Goal: Communication & Community: Answer question/provide support

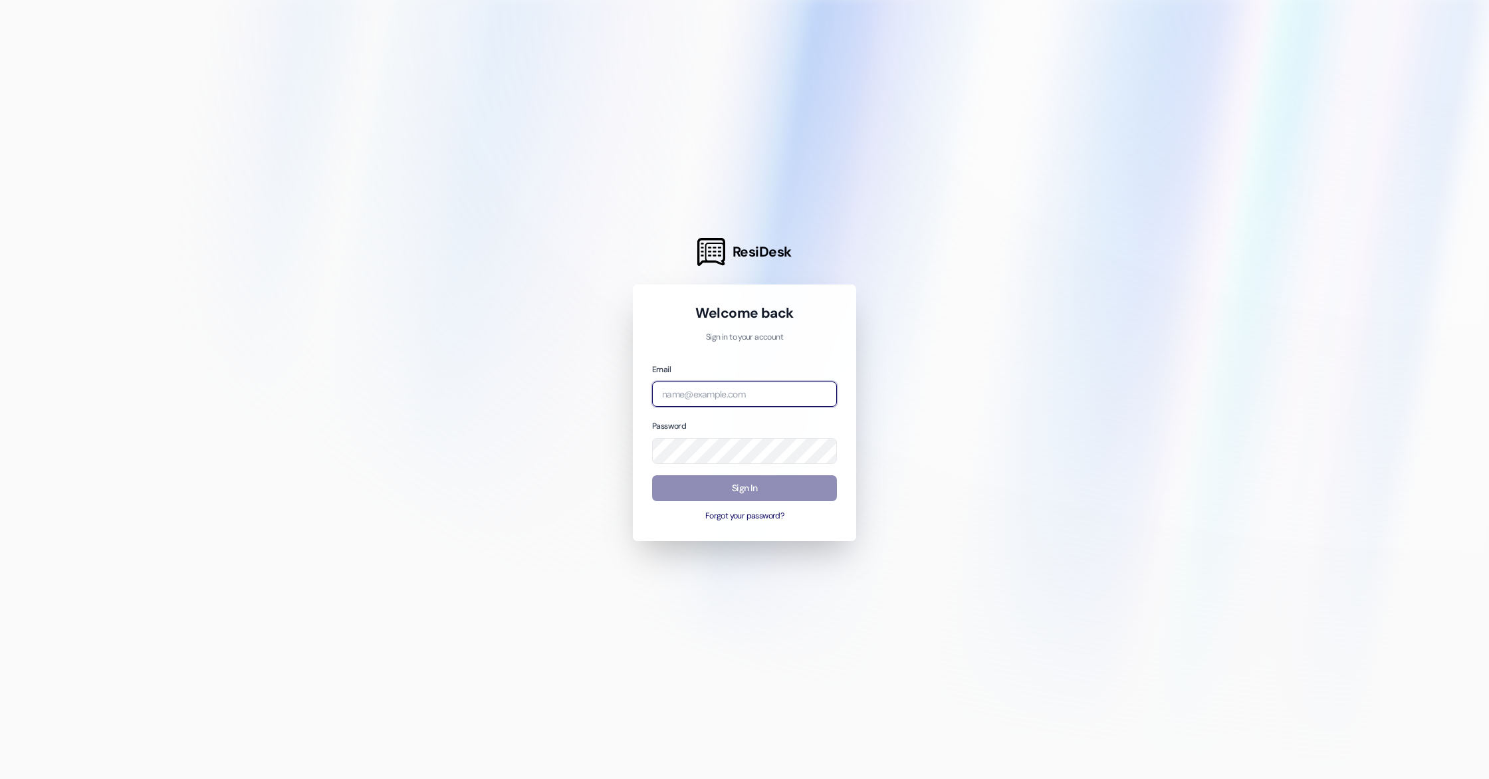
type input "[PERSON_NAME][EMAIL_ADDRESS][DOMAIN_NAME]"
click at [730, 482] on button "Sign In" at bounding box center [744, 488] width 185 height 26
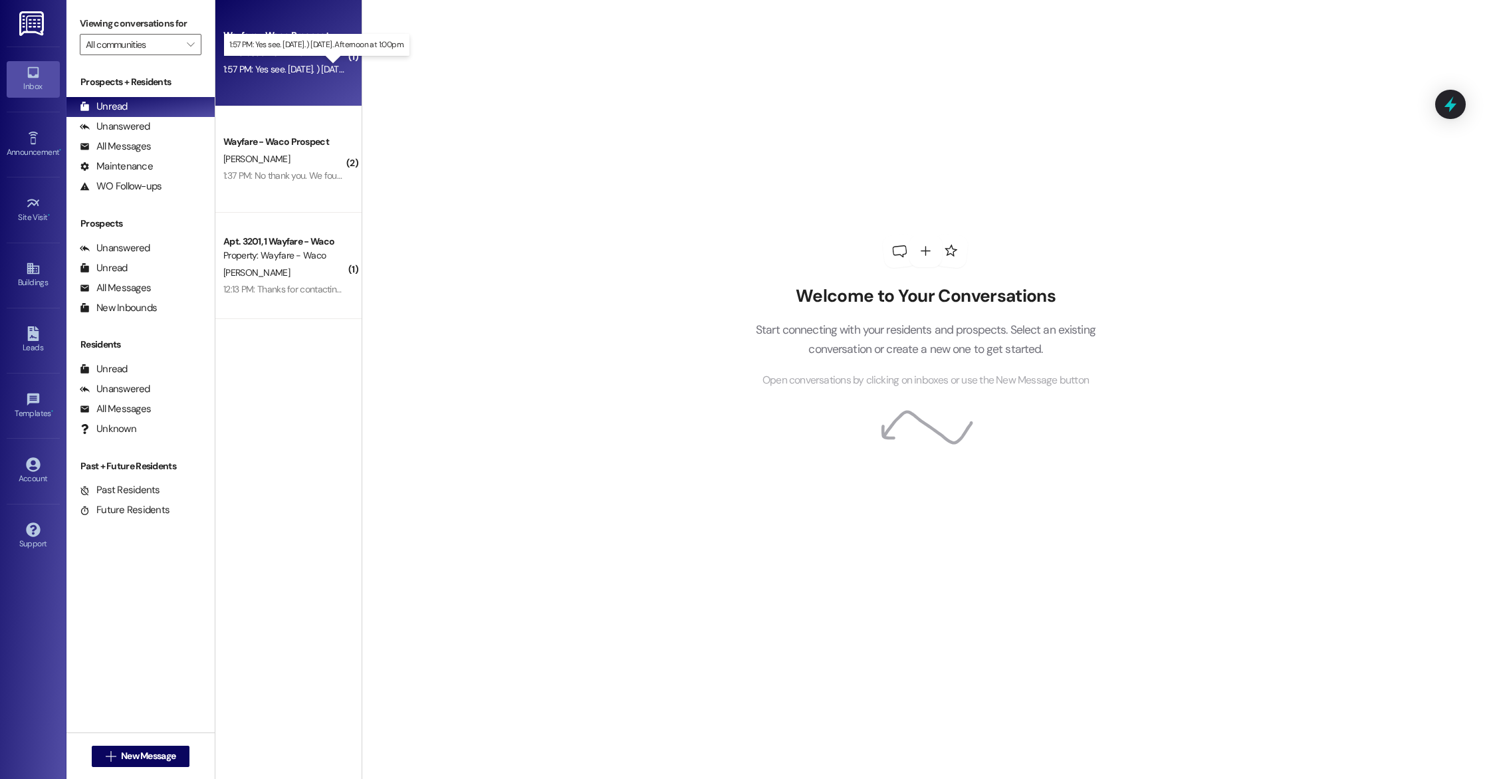
click at [306, 71] on div "1:57 PM: Yes see. [DATE]. ) [DATE]. Afternoon at 1:00pm. 1:57 PM: Yes see. [DAT…" at bounding box center [326, 69] width 207 height 12
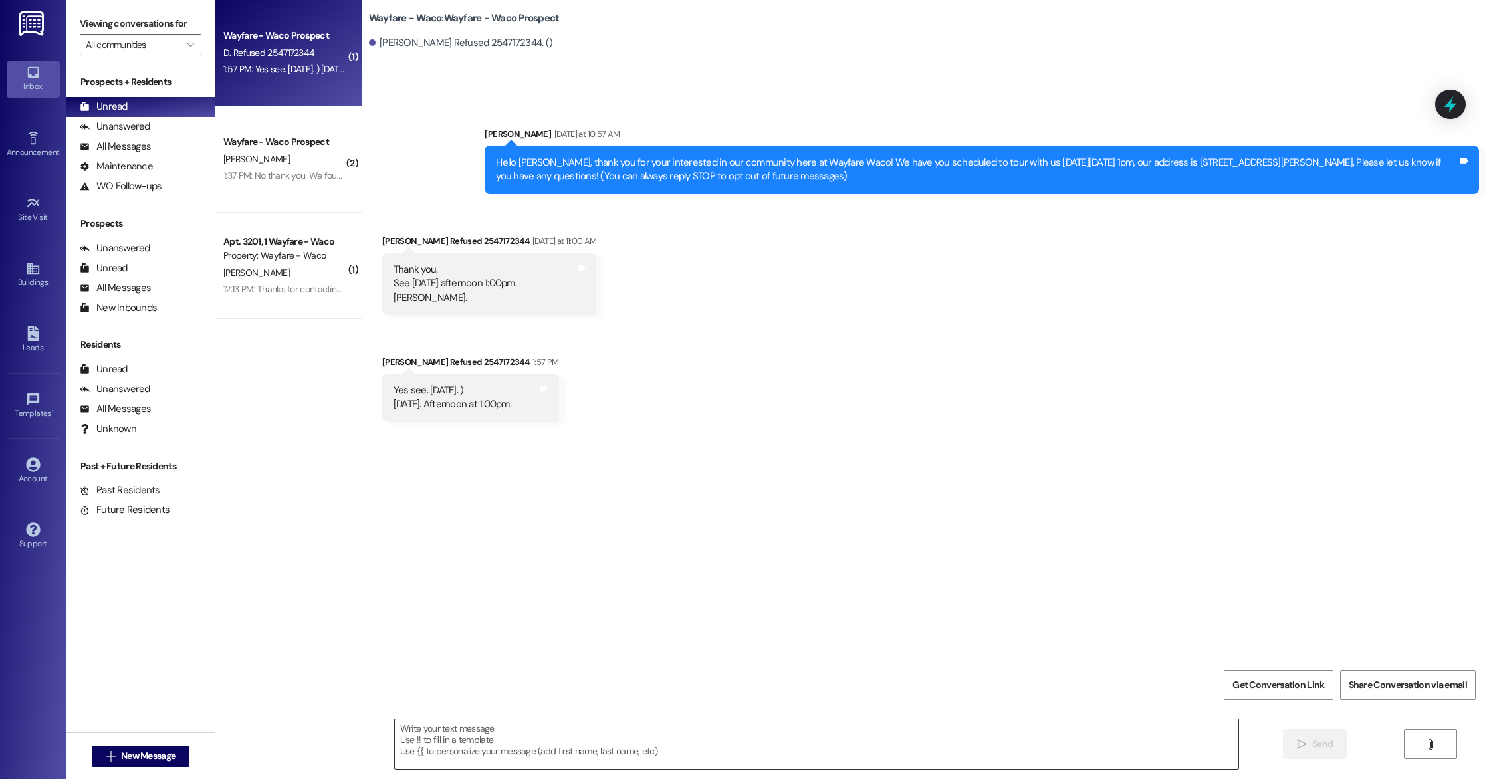
click at [597, 746] on textarea at bounding box center [816, 744] width 843 height 50
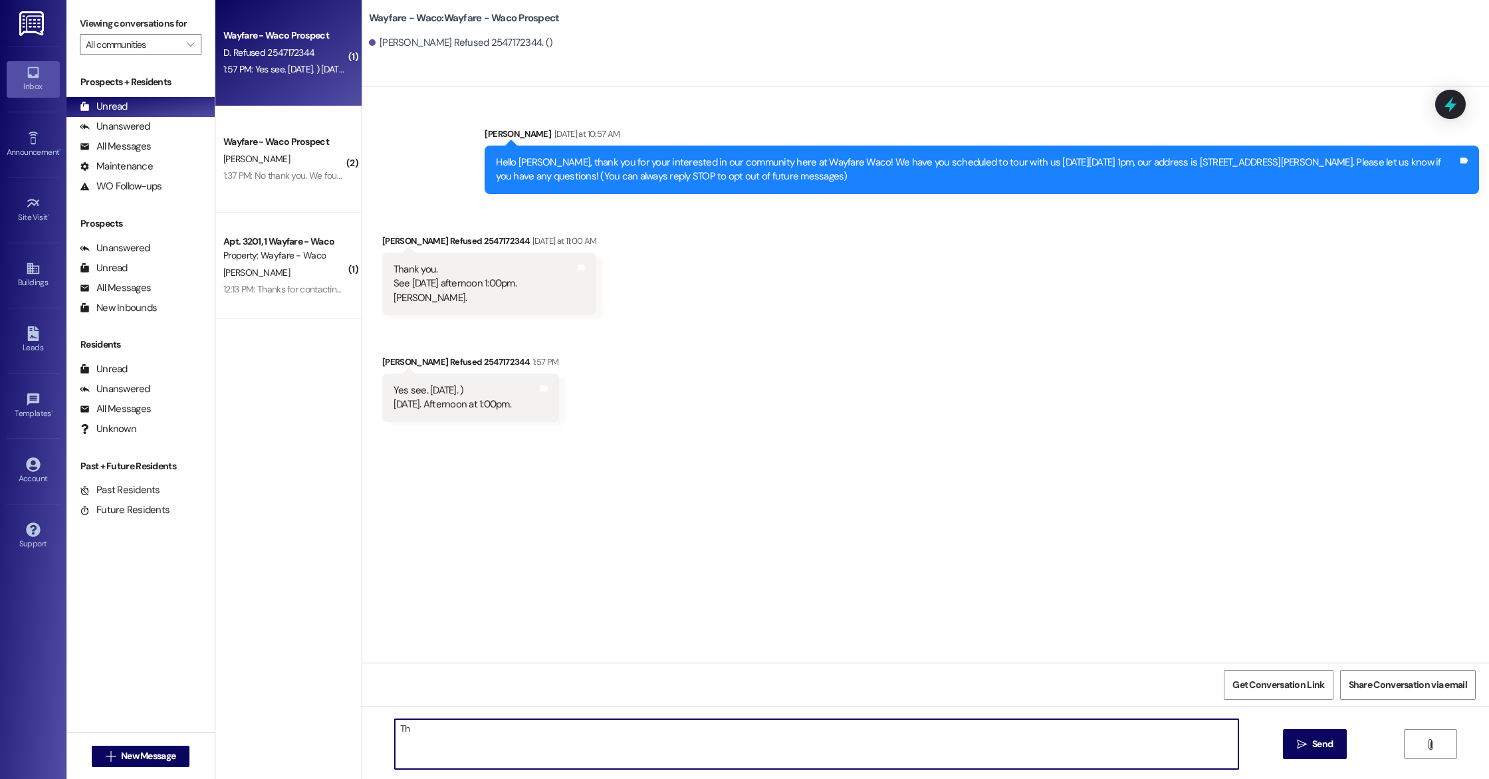
type textarea "T"
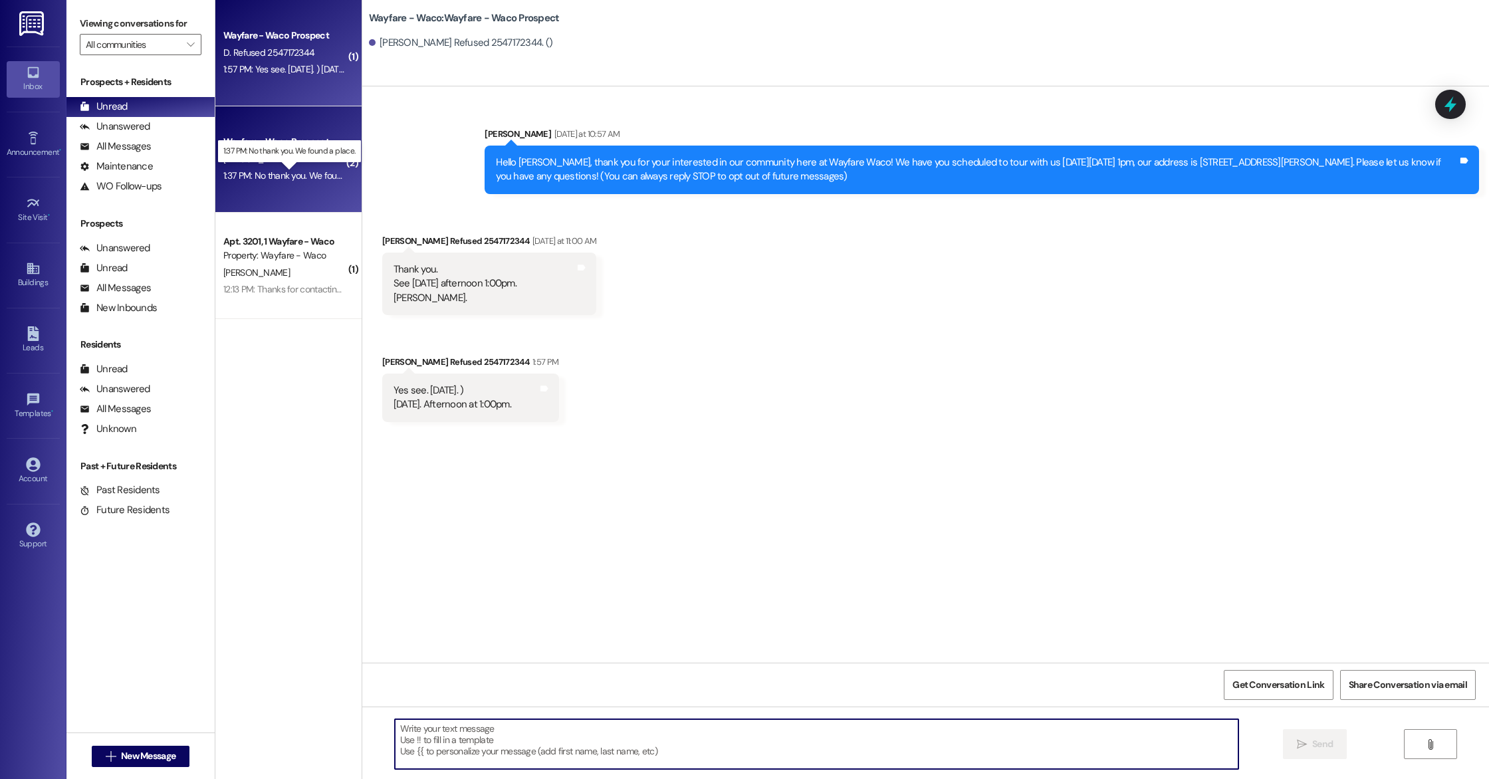
click at [275, 180] on div "1:37 PM: No thank you. We found a place. 1:37 PM: No thank you. We found a plac…" at bounding box center [301, 175] width 156 height 12
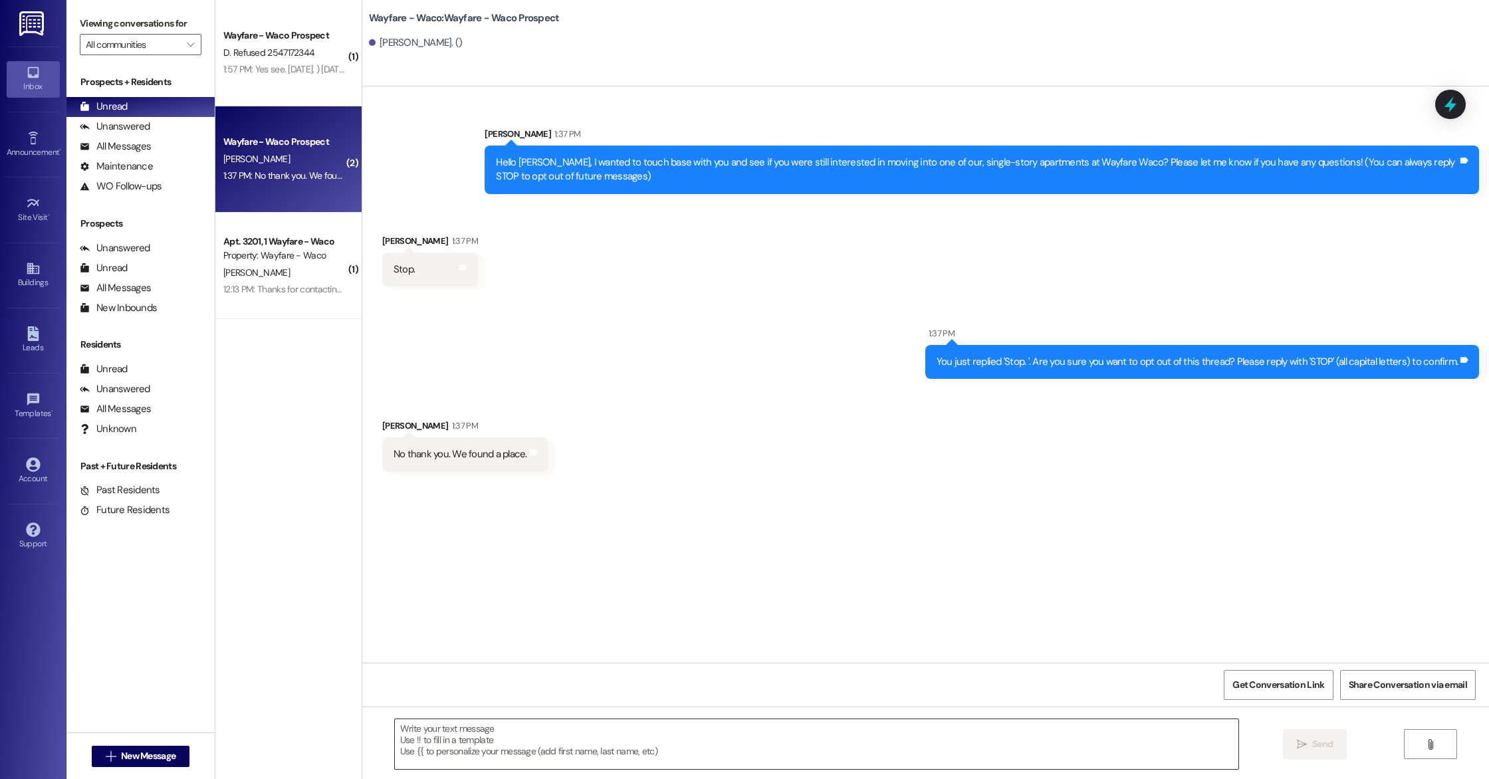
click at [564, 735] on textarea at bounding box center [816, 744] width 843 height 50
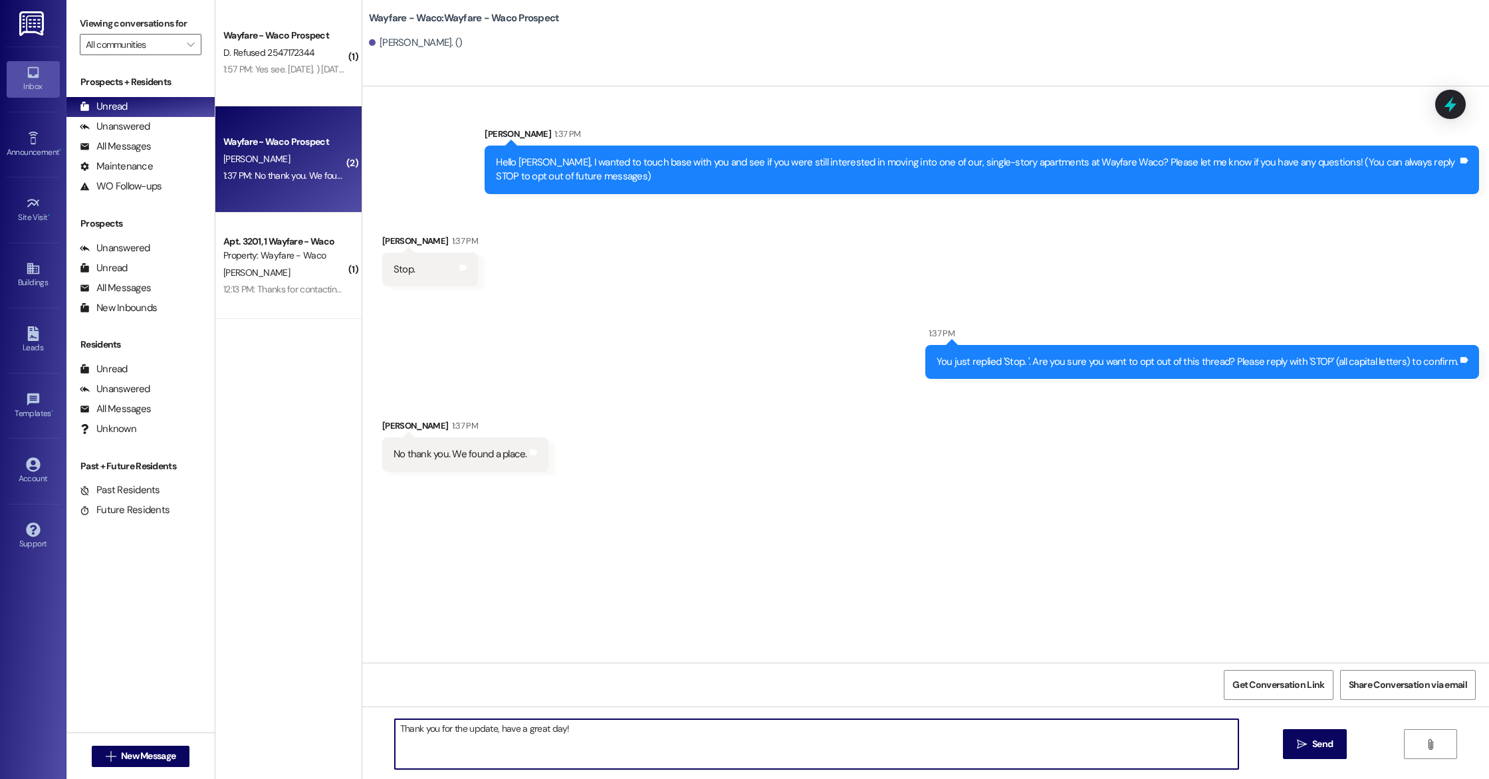
type textarea "Thank you for the update, have a great day!"
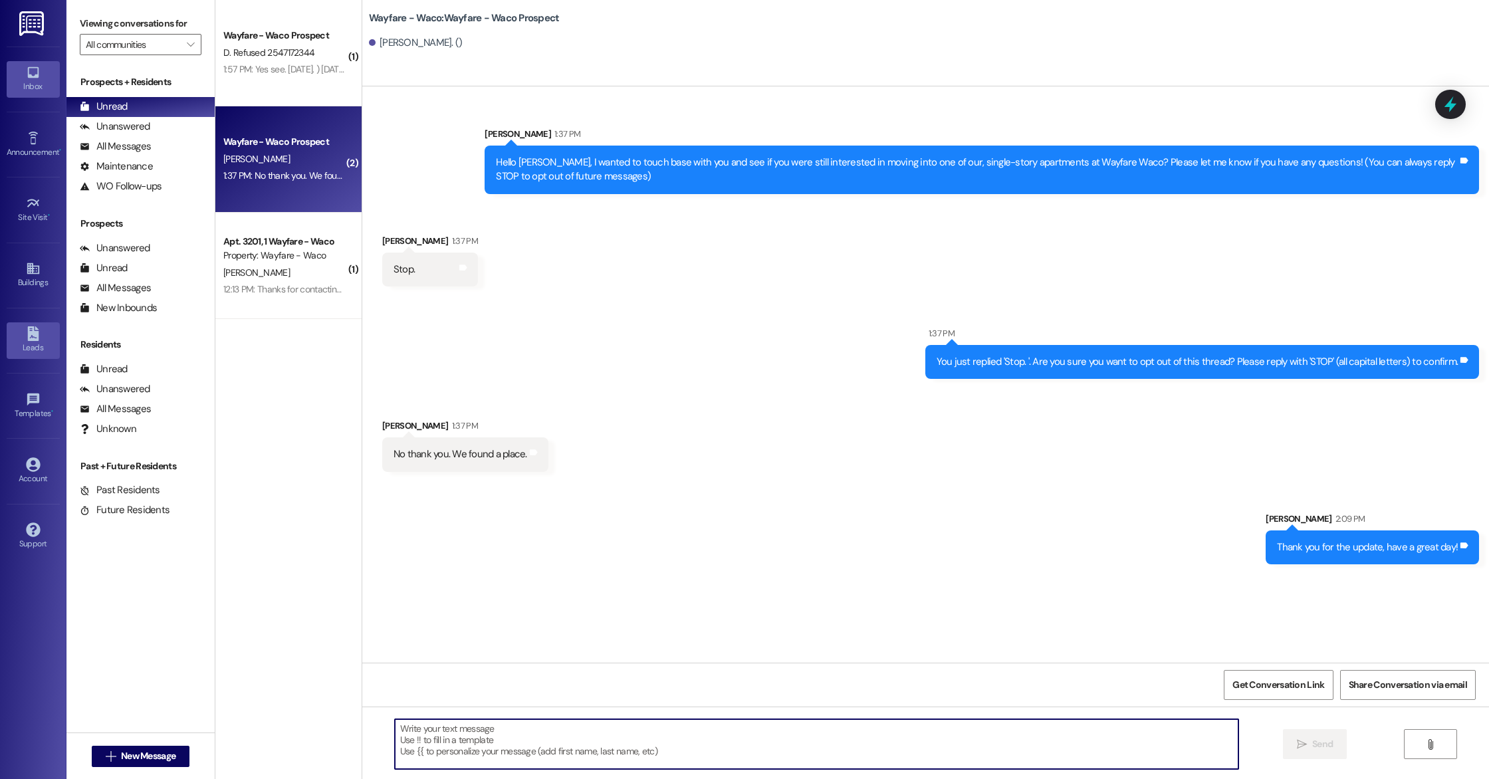
click at [35, 351] on div "Leads" at bounding box center [33, 347] width 66 height 13
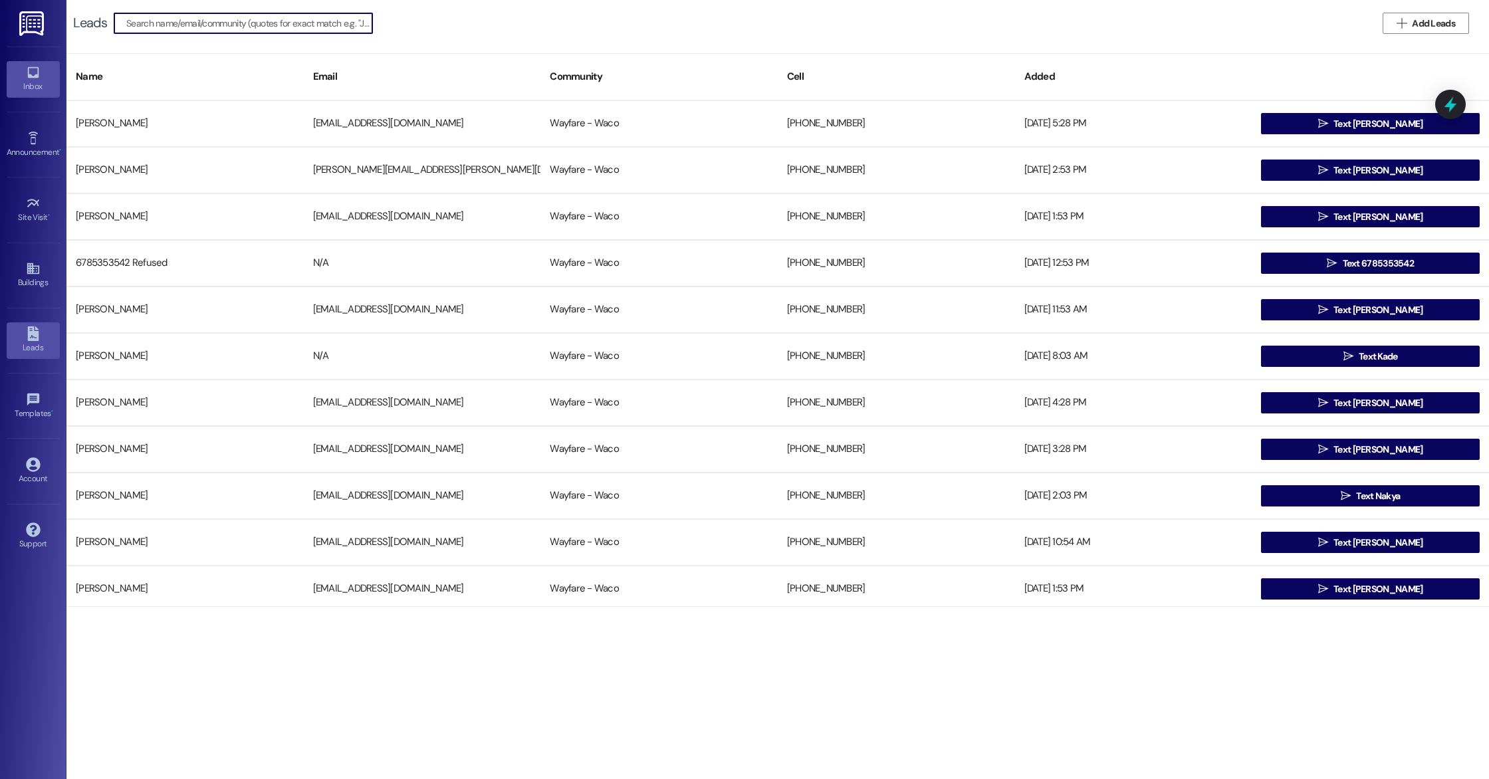
click at [29, 83] on div "Inbox" at bounding box center [33, 86] width 66 height 13
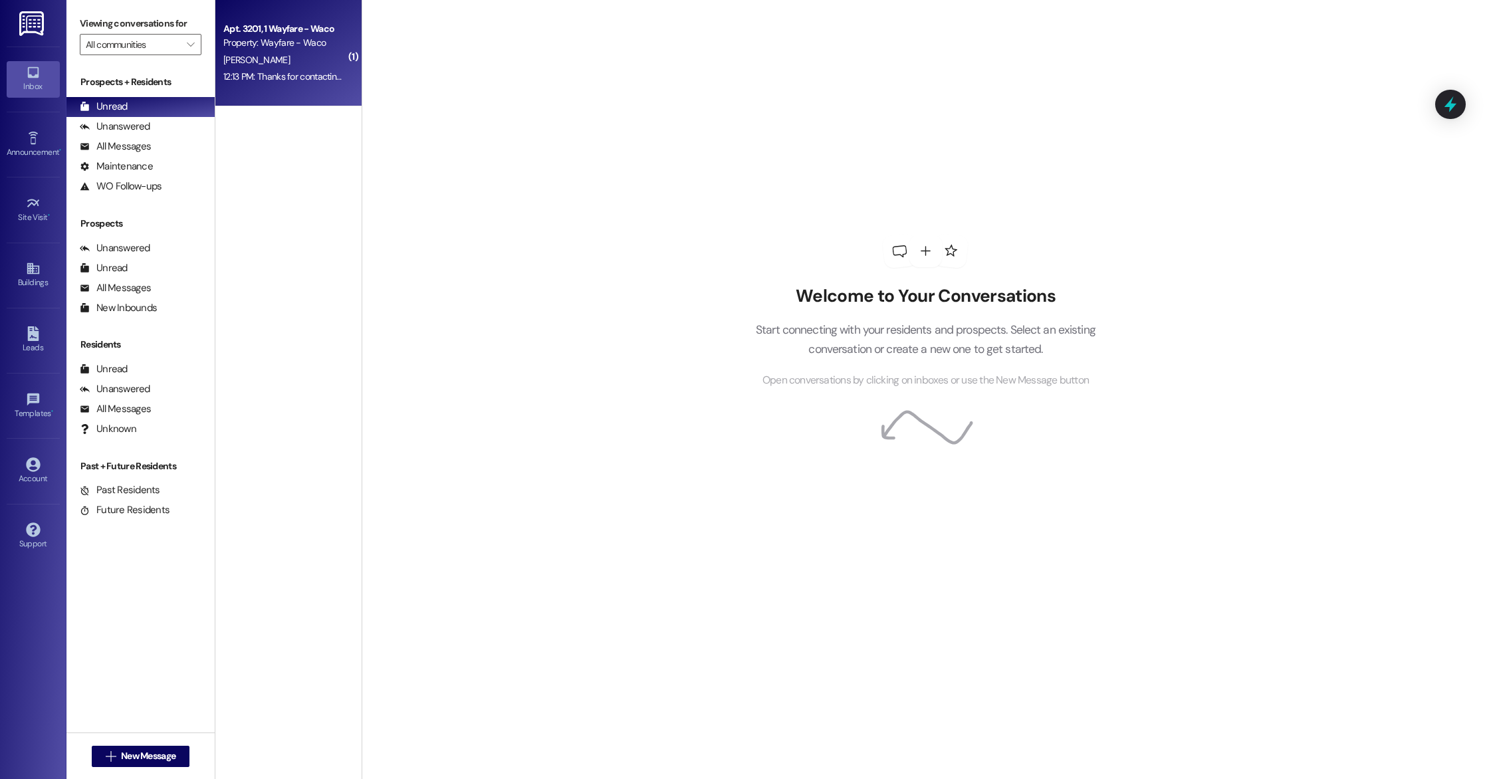
click at [298, 72] on div "12:13 PM: Thanks for contacting me. I just spoke with [PERSON_NAME] and told hi…" at bounding box center [453, 76] width 461 height 12
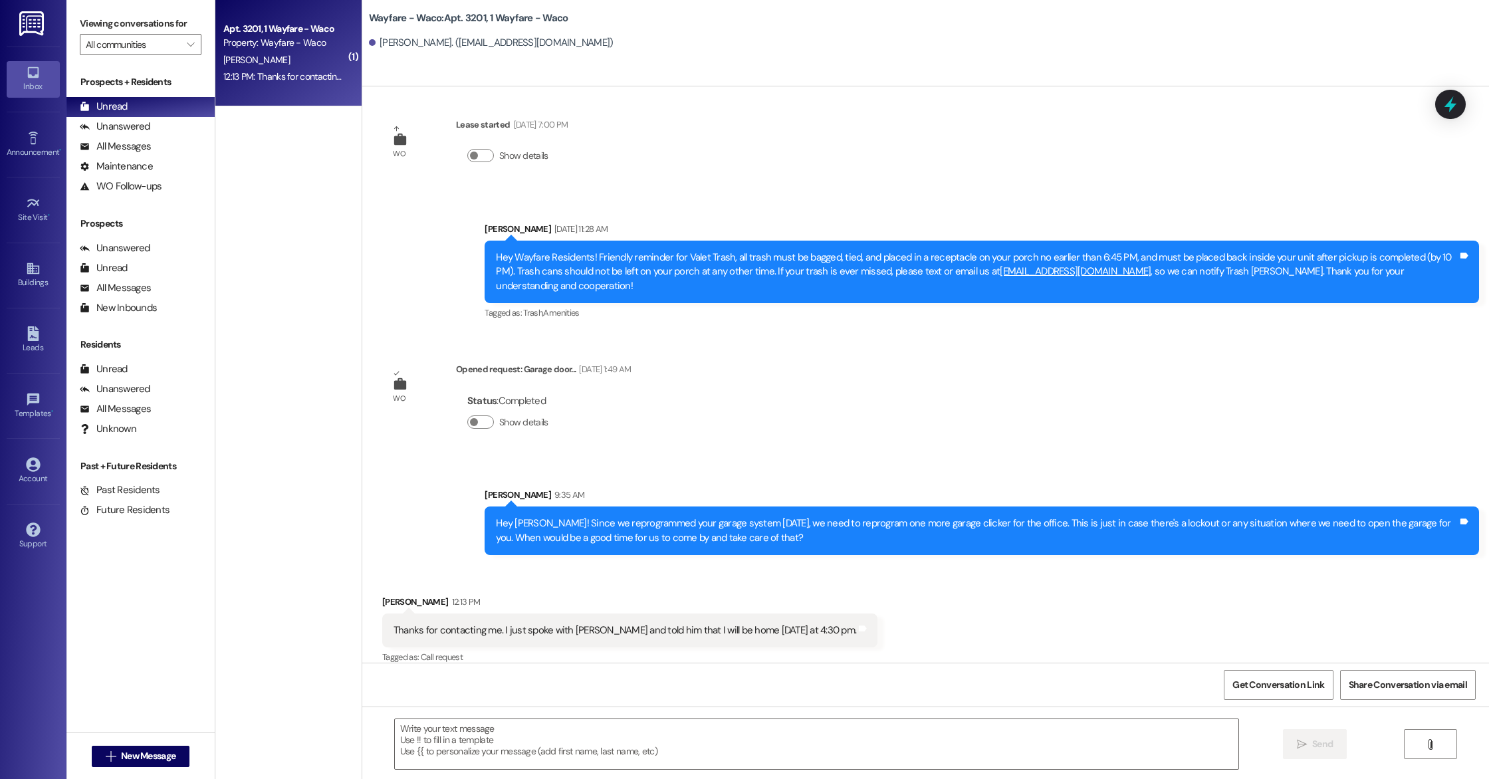
scroll to position [229, 0]
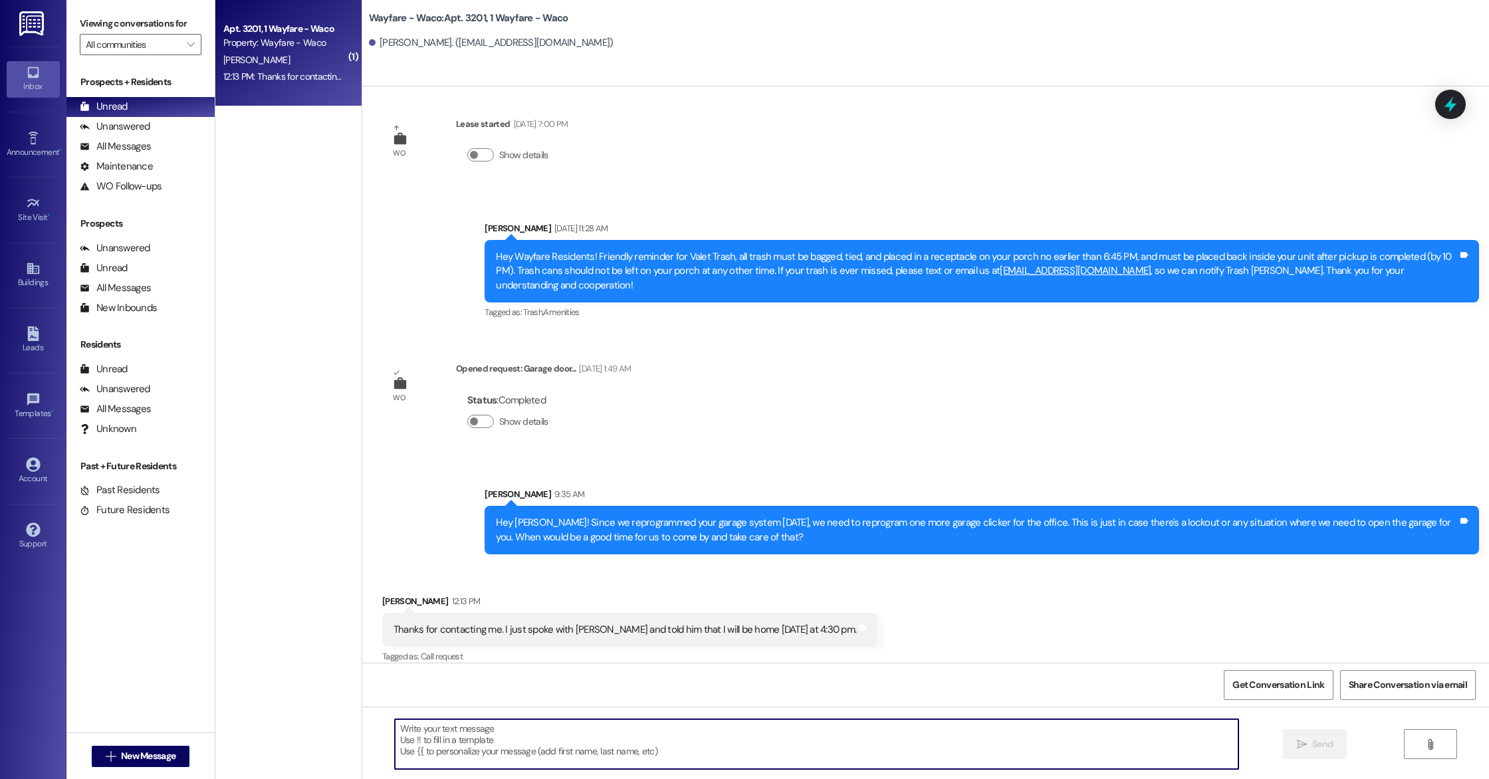
click at [805, 730] on textarea at bounding box center [816, 744] width 843 height 50
type textarea "Sounds good! Thank you"
click at [1327, 748] on span "Send" at bounding box center [1322, 744] width 21 height 14
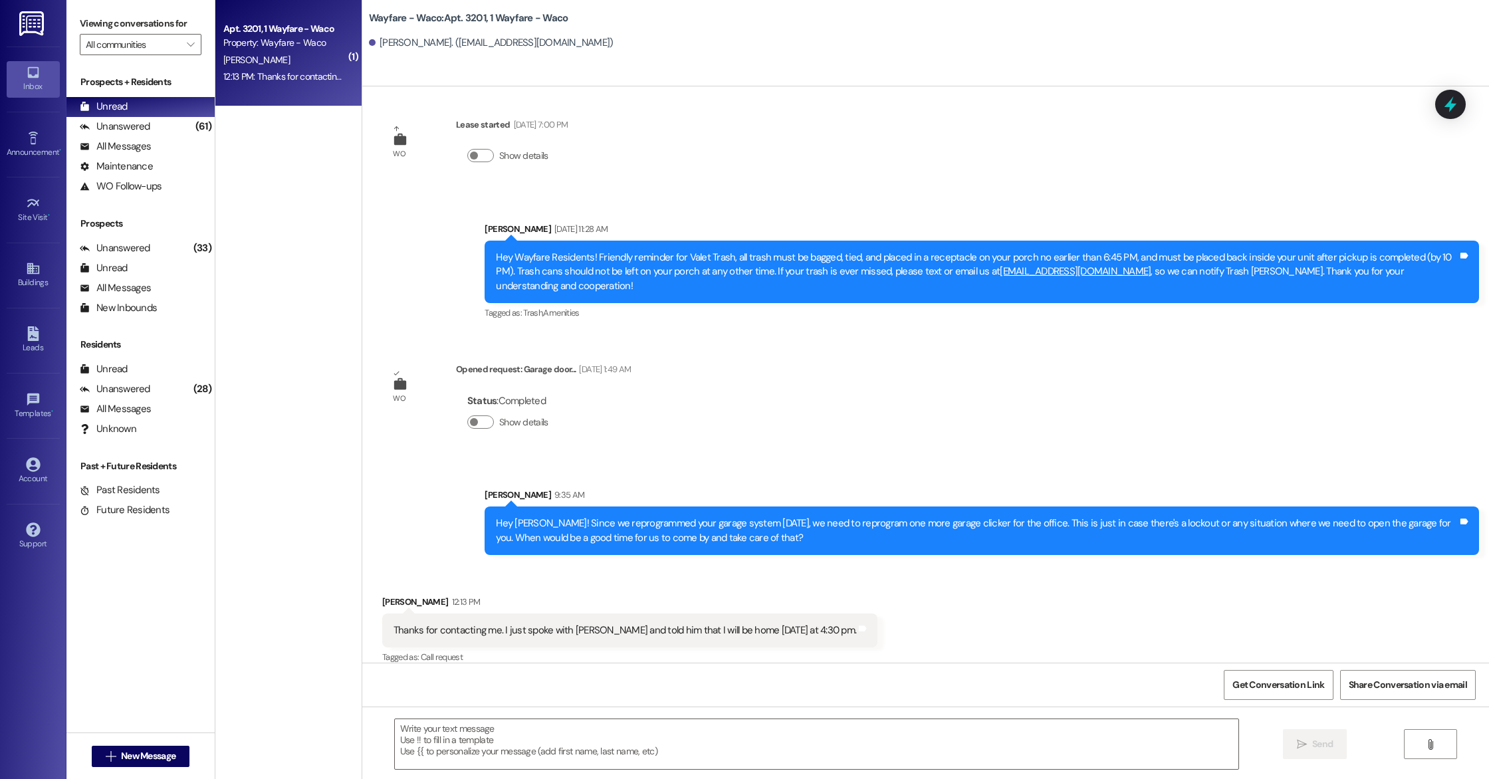
scroll to position [322, 0]
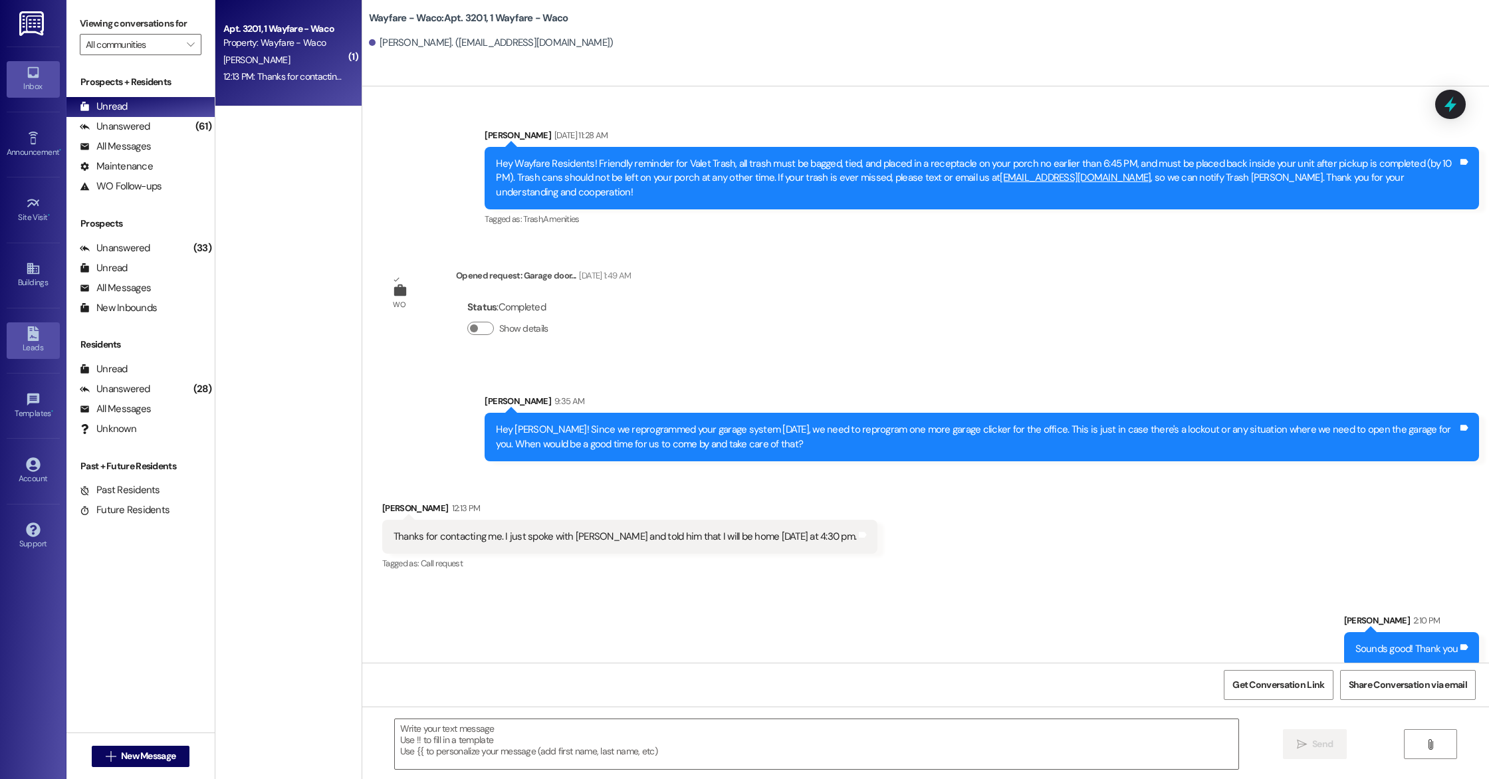
click at [28, 341] on div "Leads" at bounding box center [33, 347] width 66 height 13
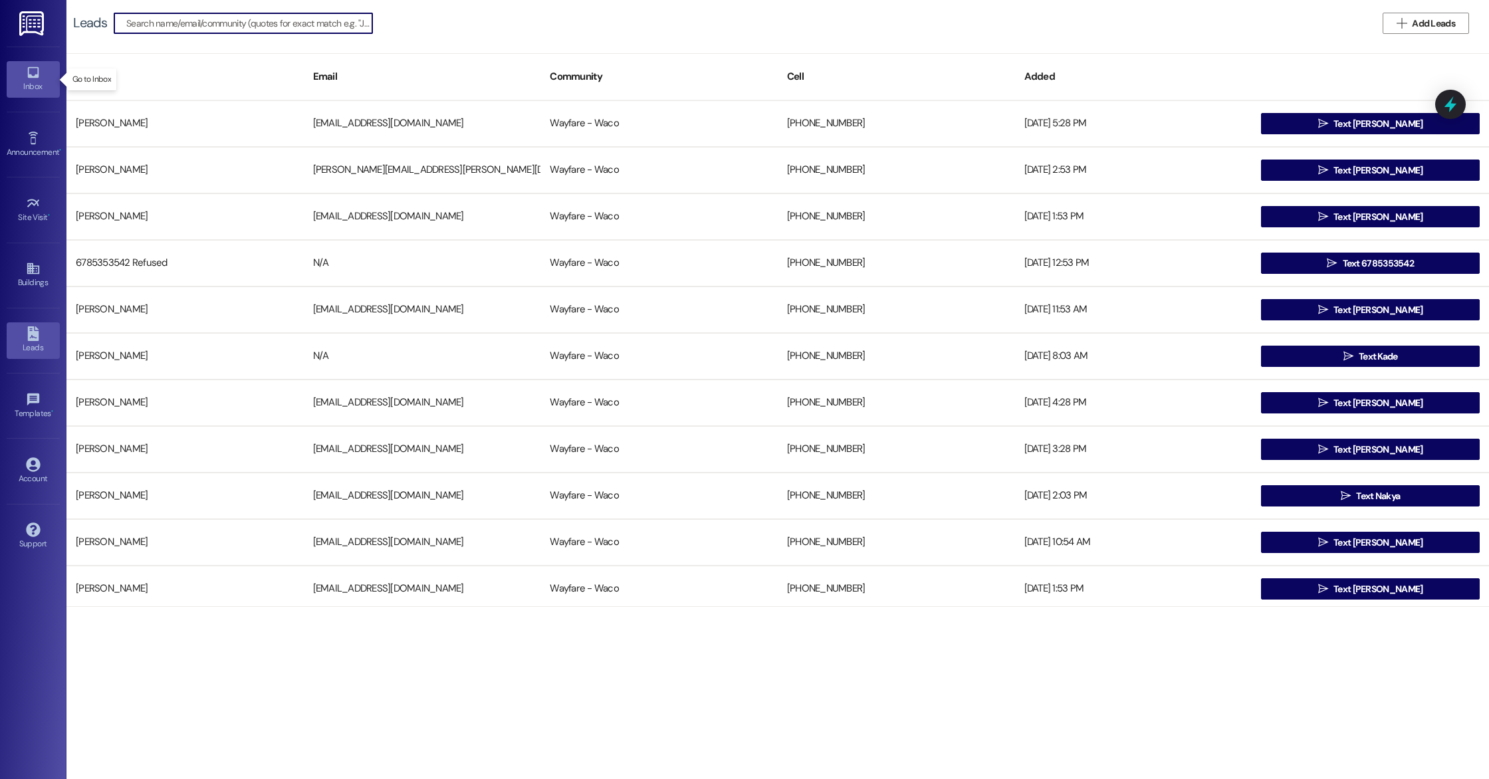
click at [35, 72] on icon at bounding box center [33, 72] width 15 height 15
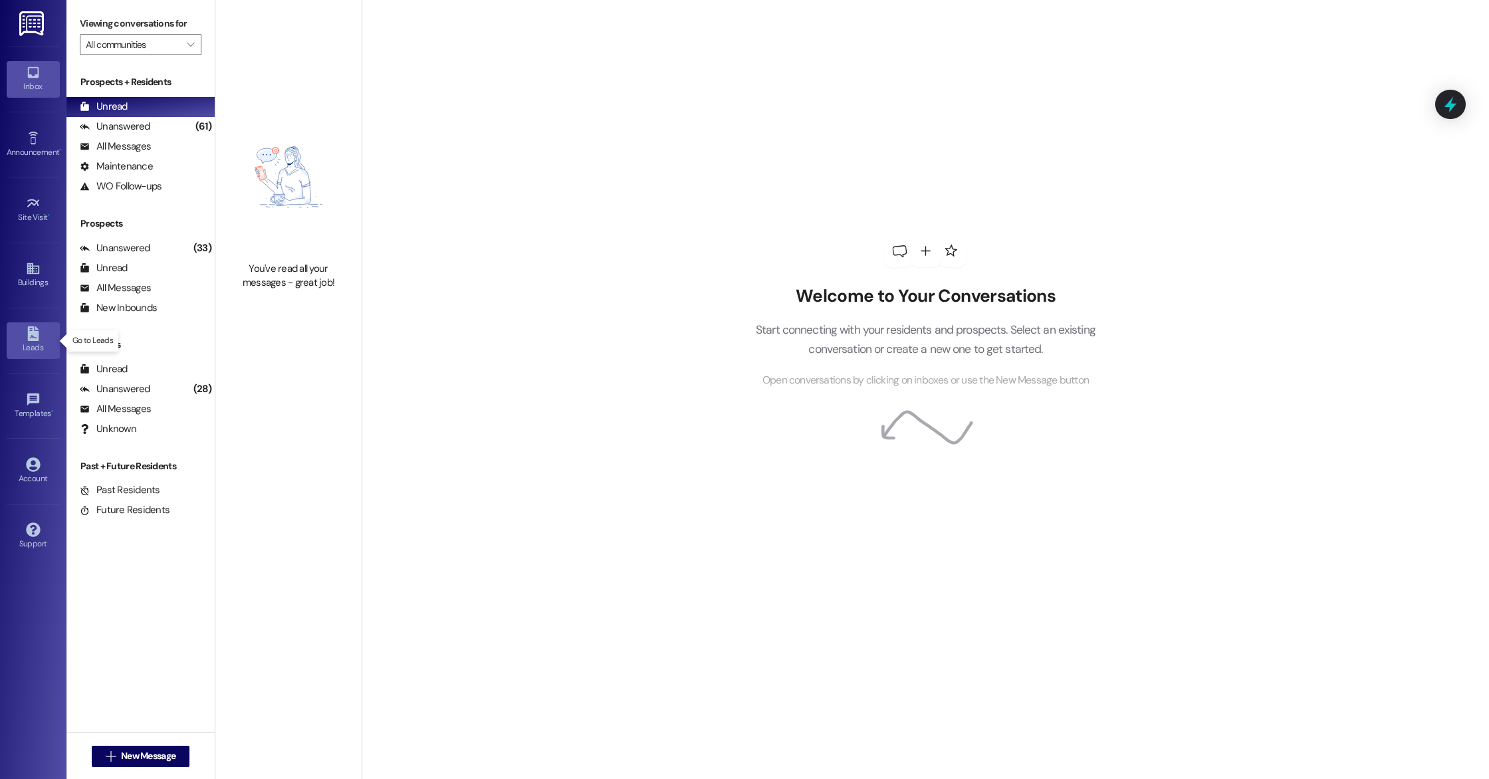
click at [37, 337] on icon at bounding box center [32, 333] width 11 height 15
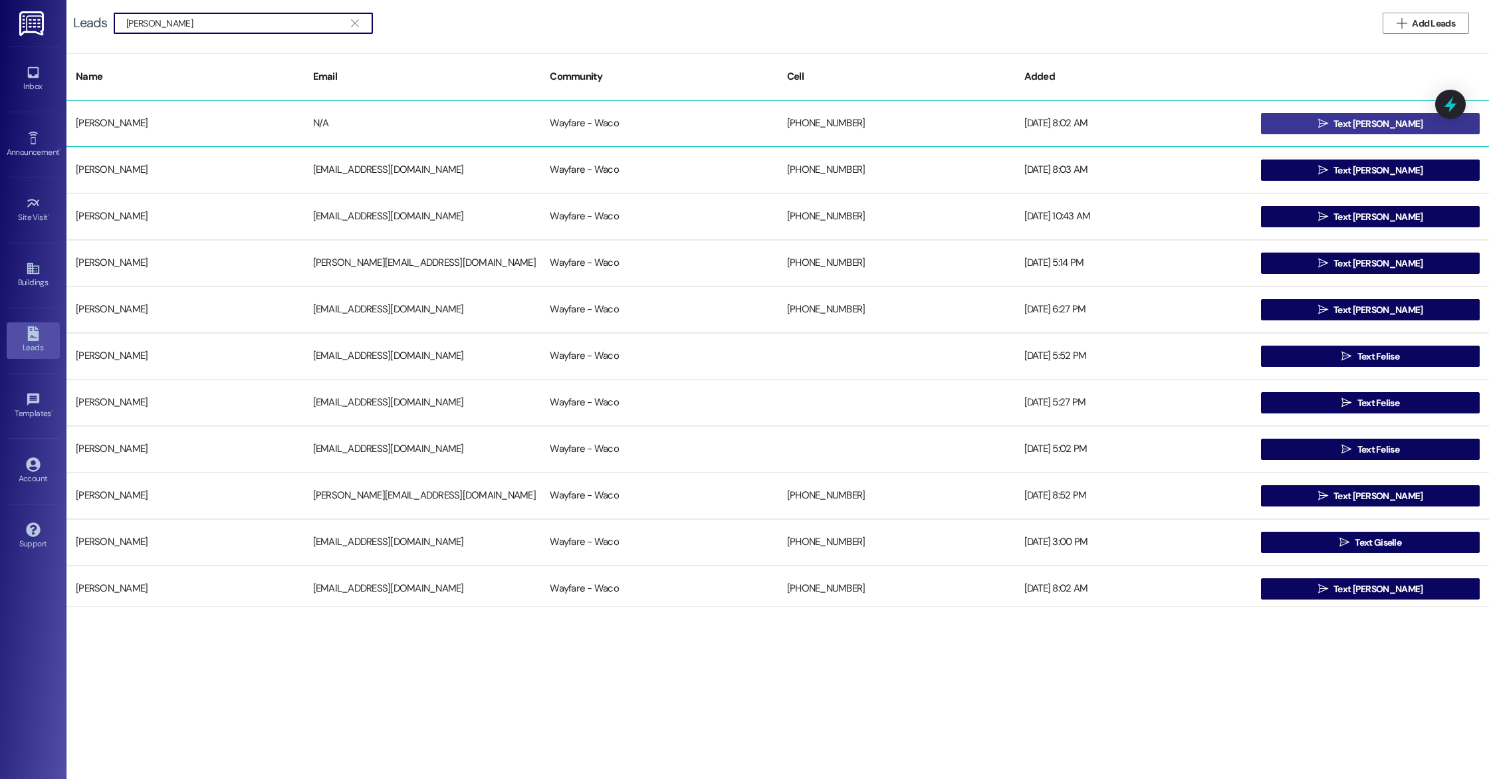
type input "[PERSON_NAME]"
click at [1423, 124] on button " Text [PERSON_NAME]" at bounding box center [1370, 123] width 219 height 21
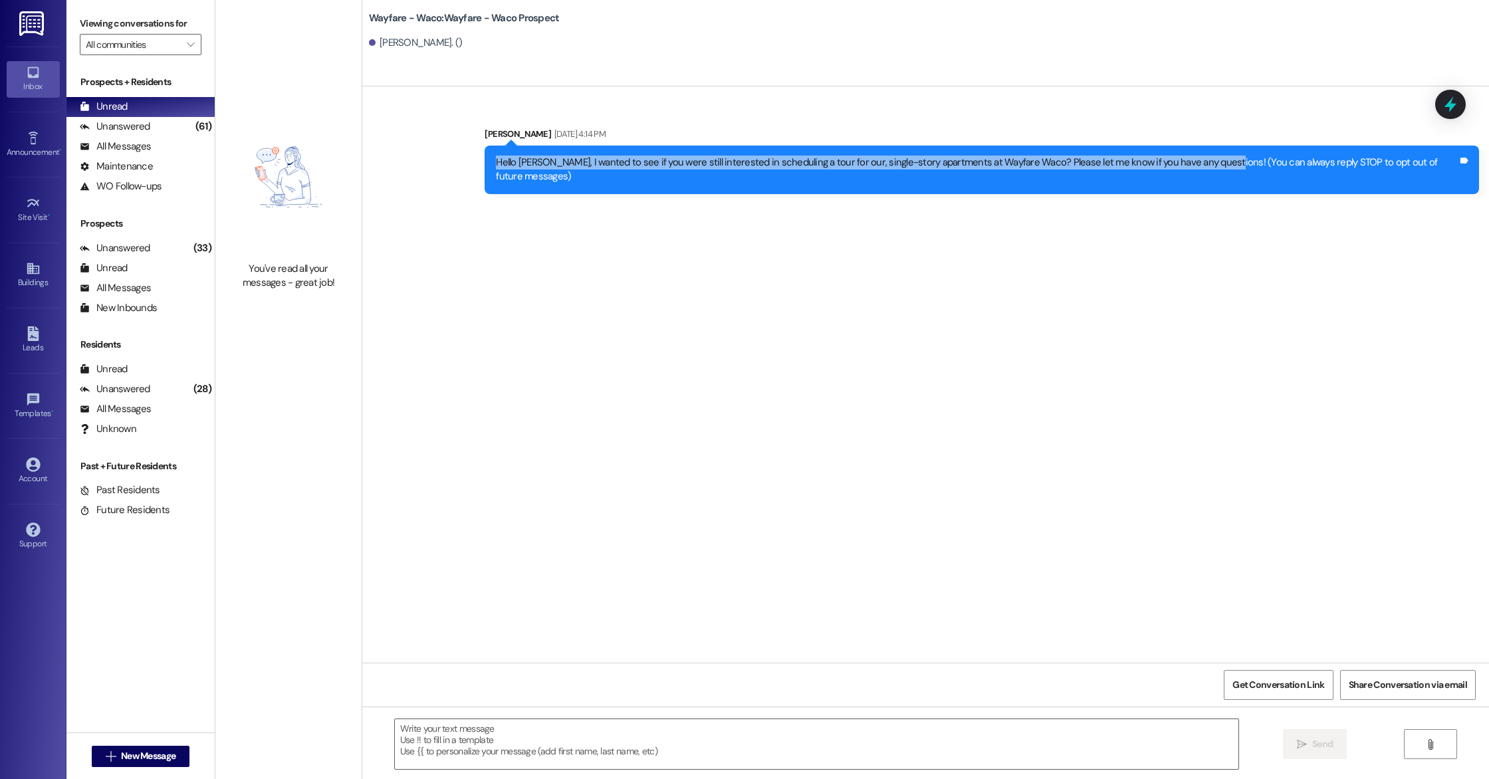
drag, startPoint x: 508, startPoint y: 163, endPoint x: 1216, endPoint y: 157, distance: 708.4
click at [1216, 157] on div "Hello [PERSON_NAME], I wanted to see if you were still interested in scheduling…" at bounding box center [977, 169] width 962 height 29
copy div "Hello [PERSON_NAME], I wanted to see if you were still interested in scheduling…"
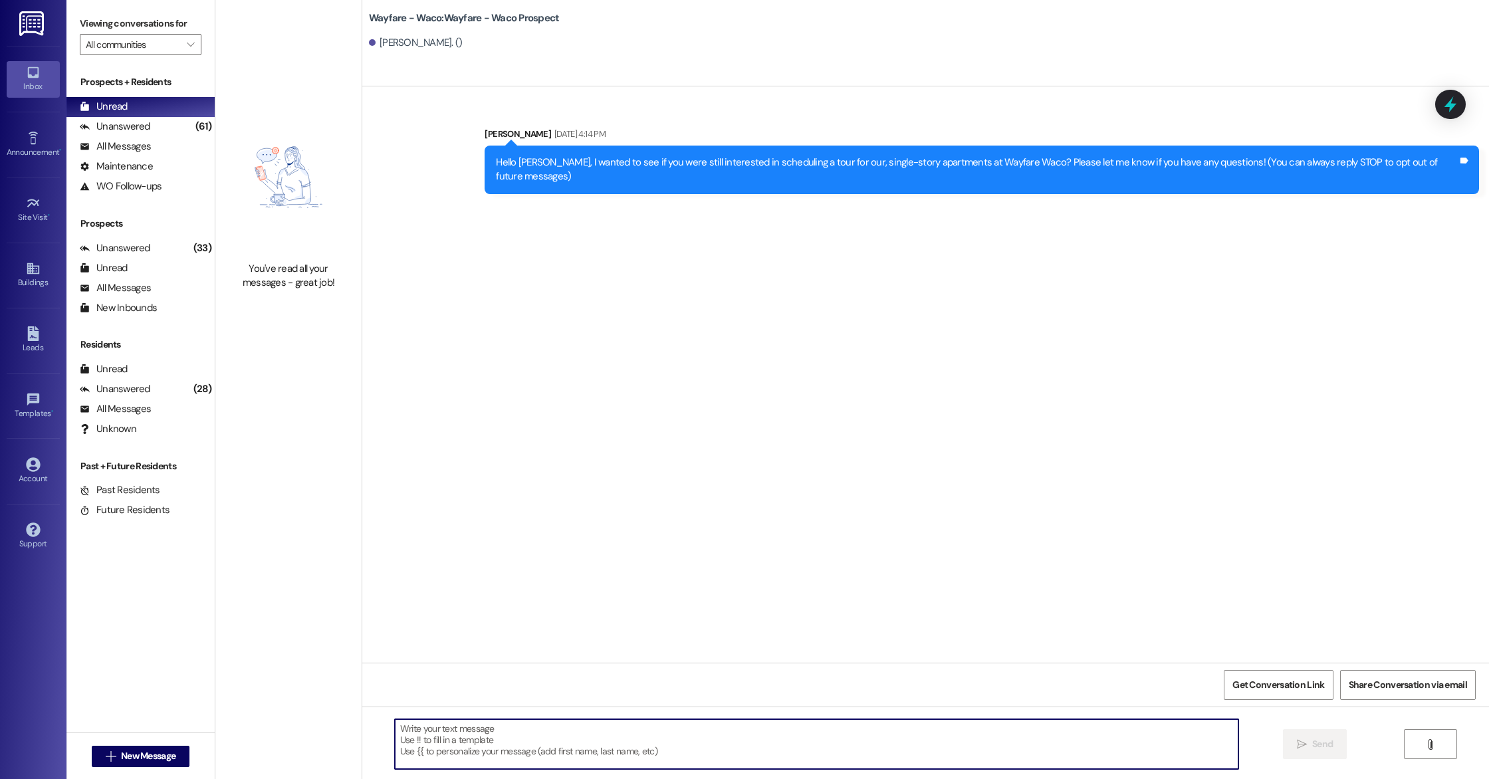
click at [539, 732] on textarea at bounding box center [816, 744] width 843 height 50
paste textarea "Hello [PERSON_NAME], I wanted to see if you were still interested in scheduling…"
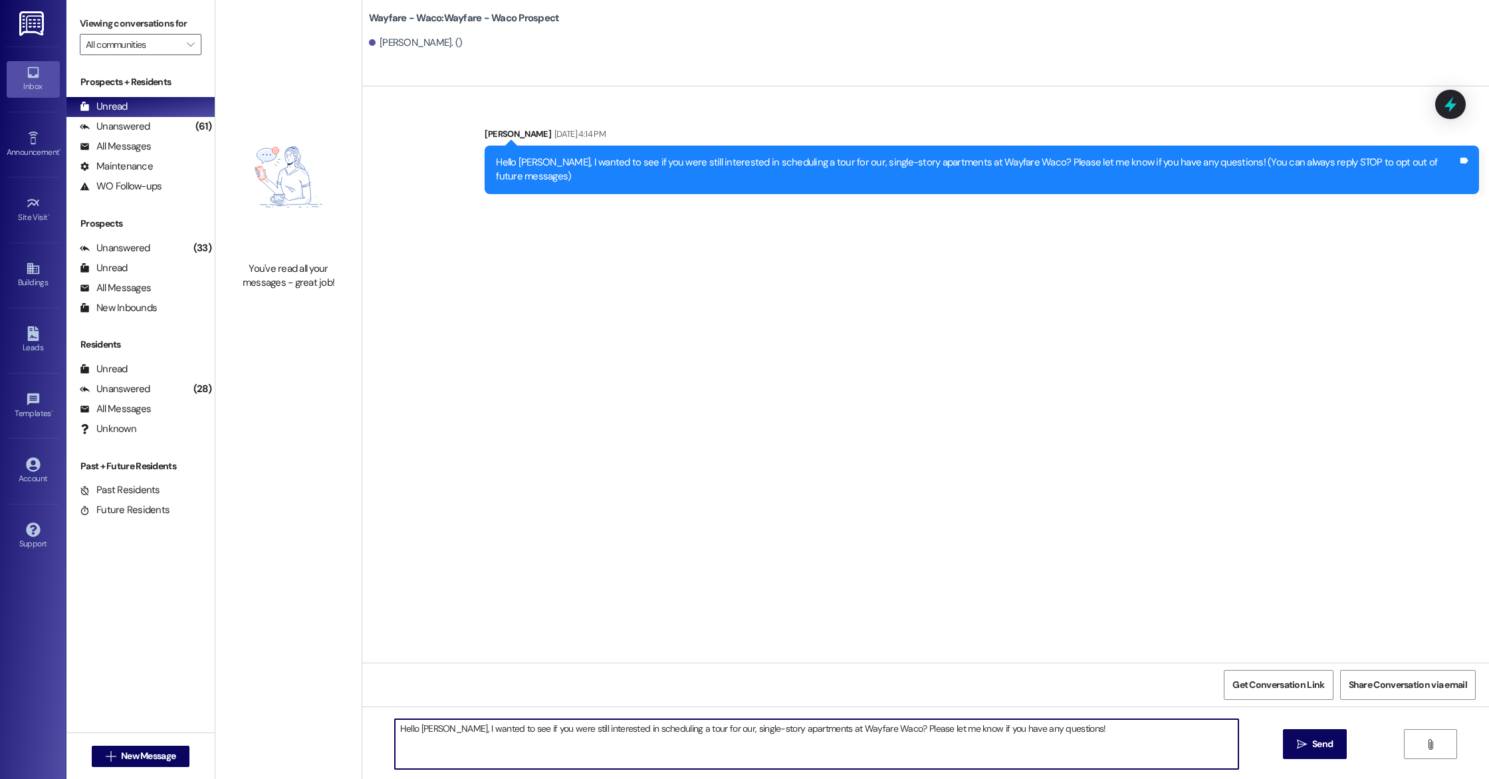
type textarea "Hello [PERSON_NAME], I wanted to see if you were still interested in scheduling…"
click at [1299, 748] on icon "" at bounding box center [1301, 744] width 10 height 11
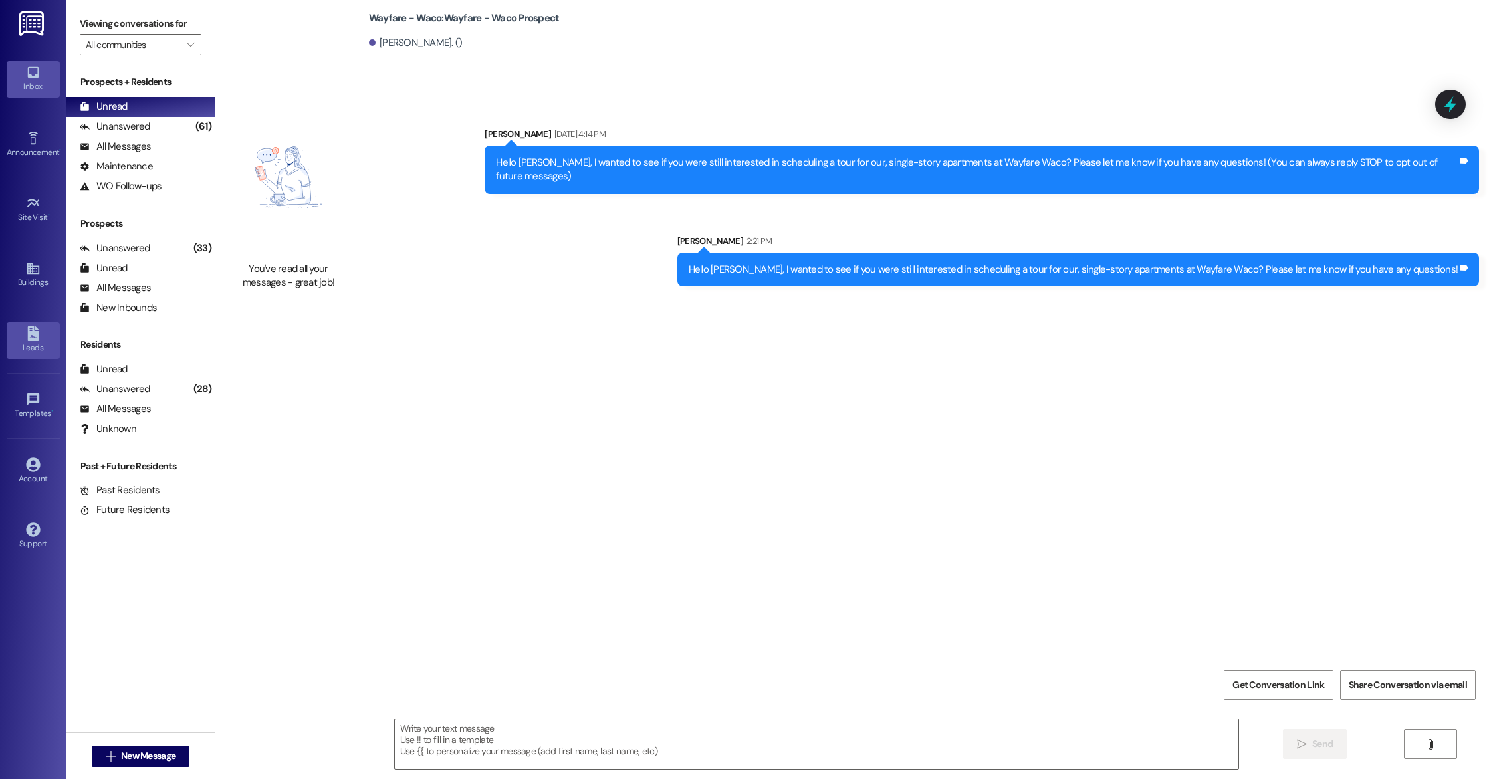
click at [25, 348] on div "Leads" at bounding box center [33, 347] width 66 height 13
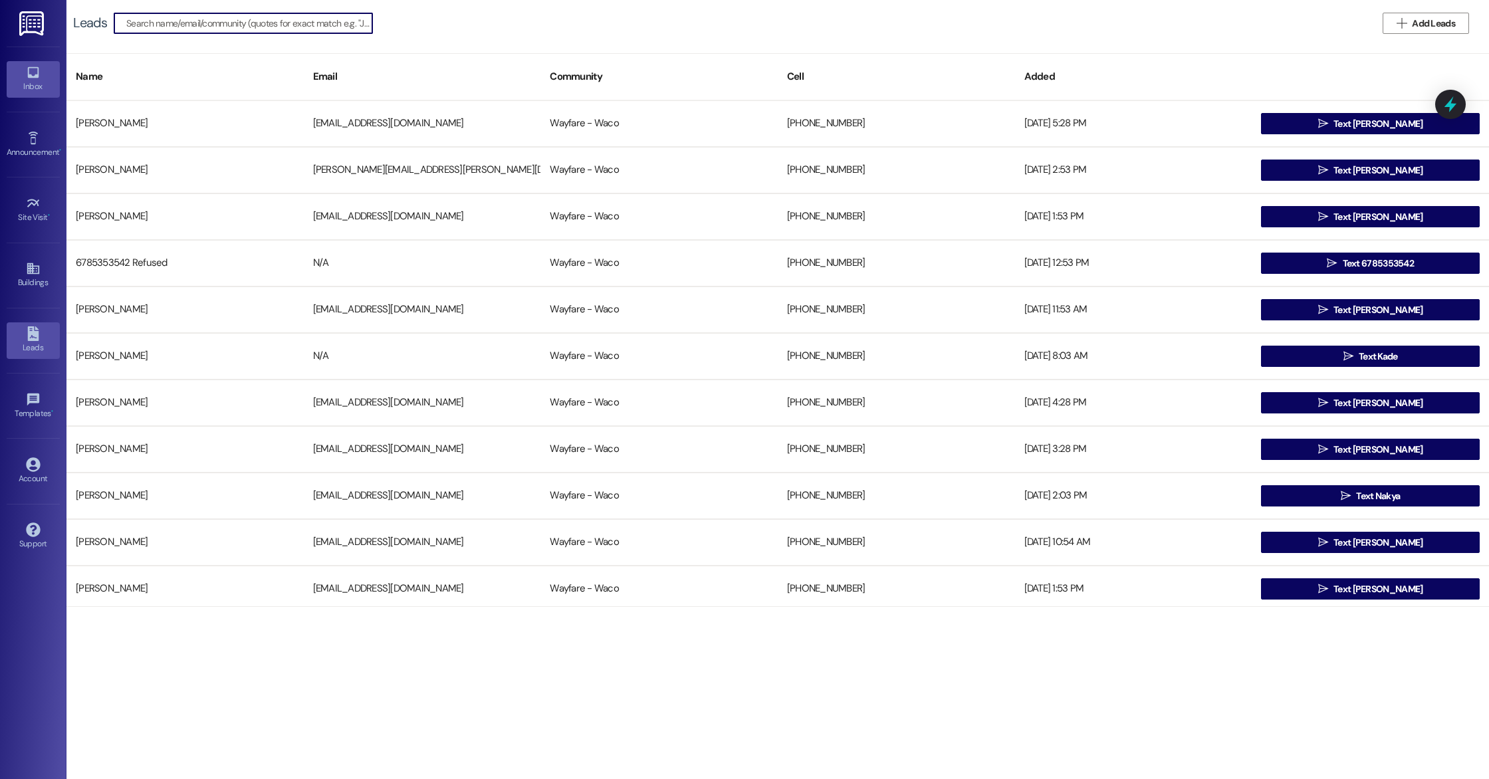
click at [35, 79] on link "Inbox" at bounding box center [33, 79] width 53 height 36
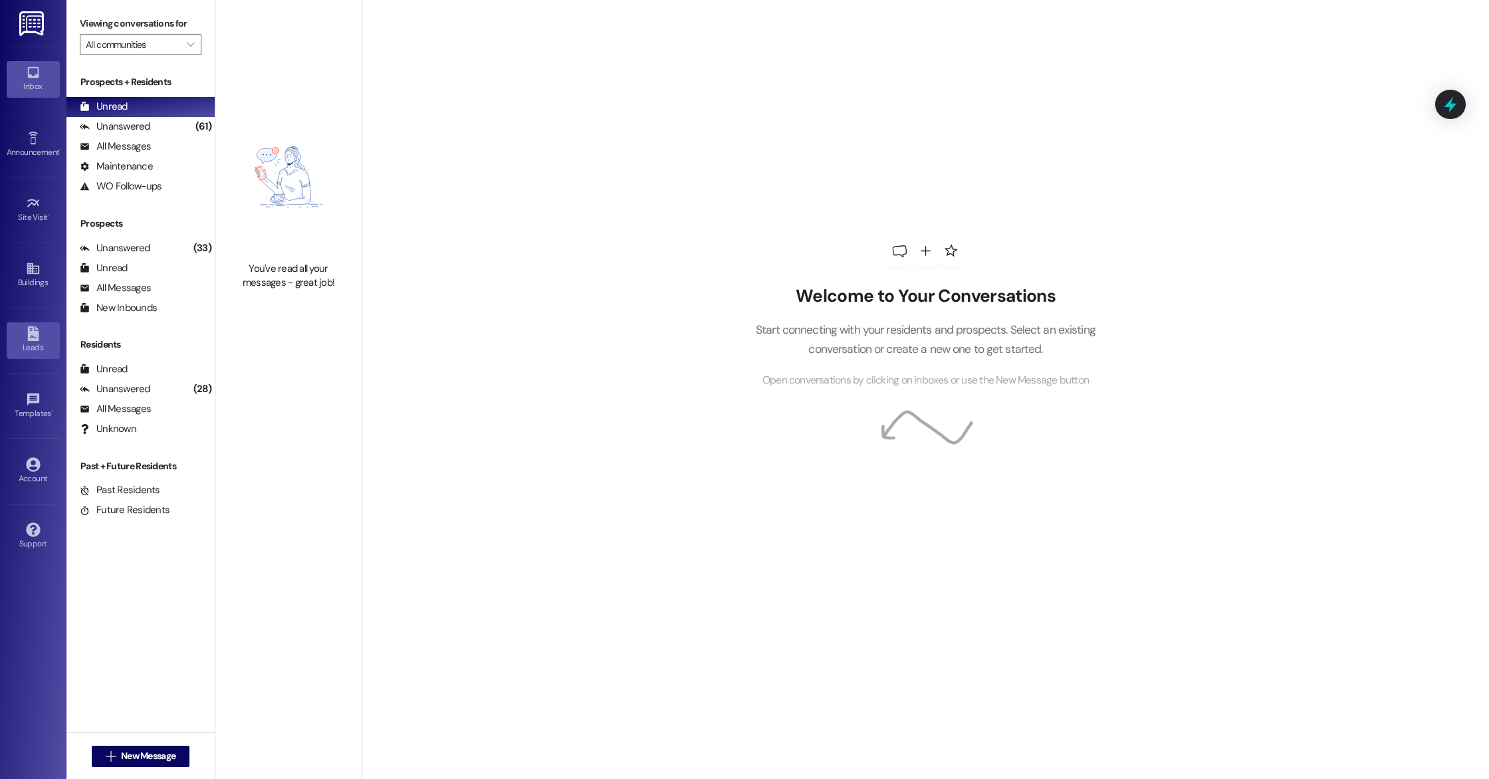
click at [36, 334] on icon at bounding box center [32, 333] width 11 height 15
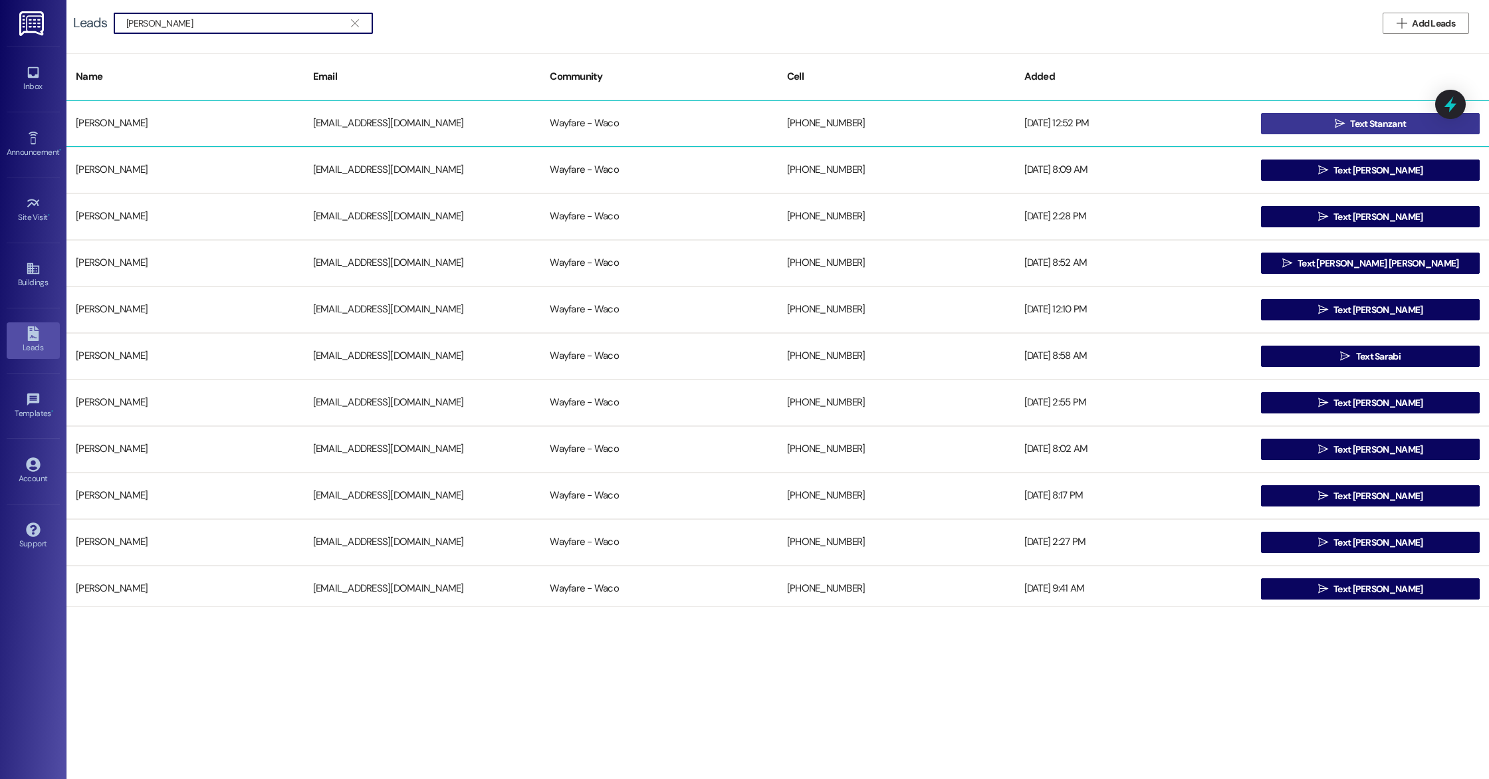
type input "[PERSON_NAME]"
click at [1350, 124] on span "Text Stanzant" at bounding box center [1378, 124] width 56 height 14
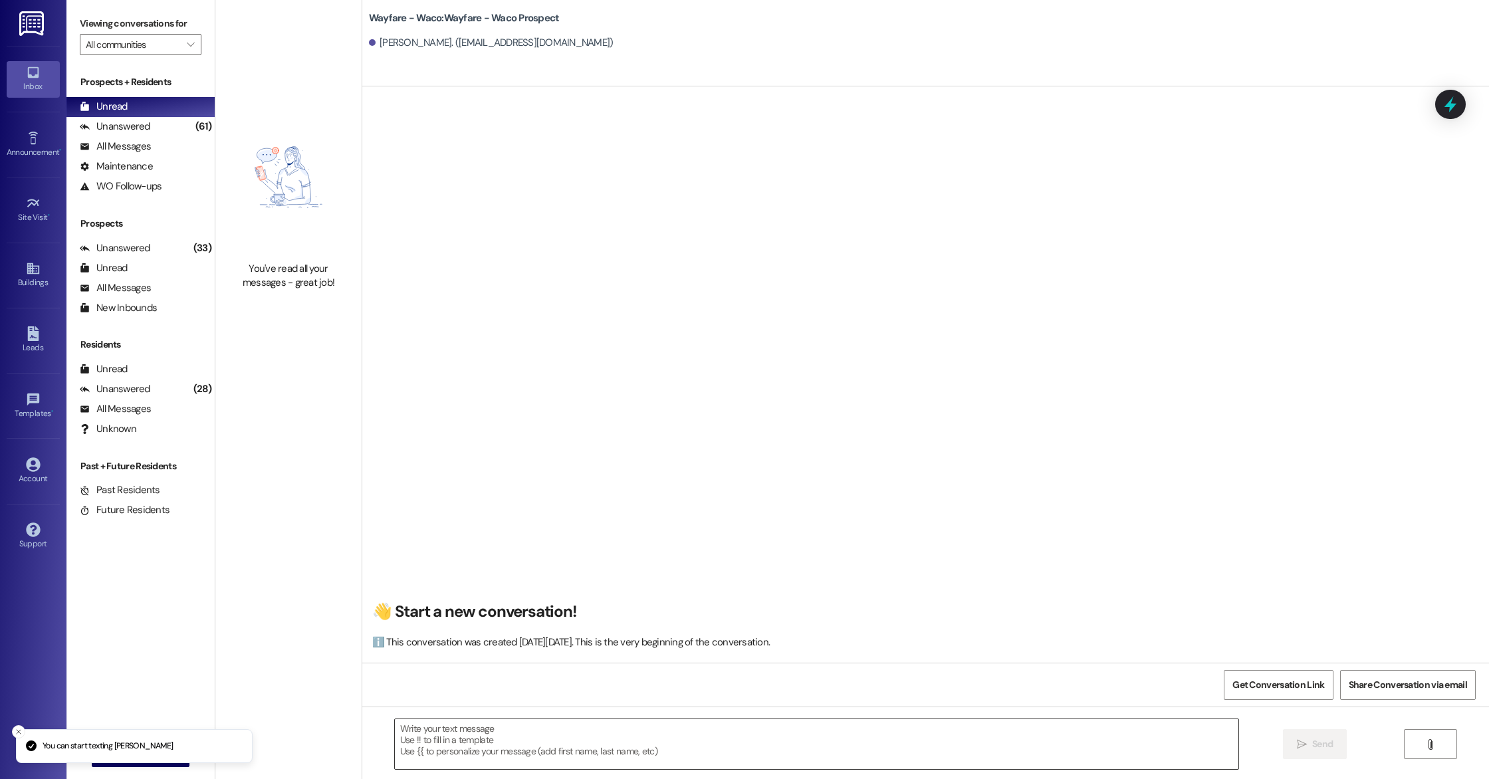
click at [466, 744] on textarea at bounding box center [816, 744] width 843 height 50
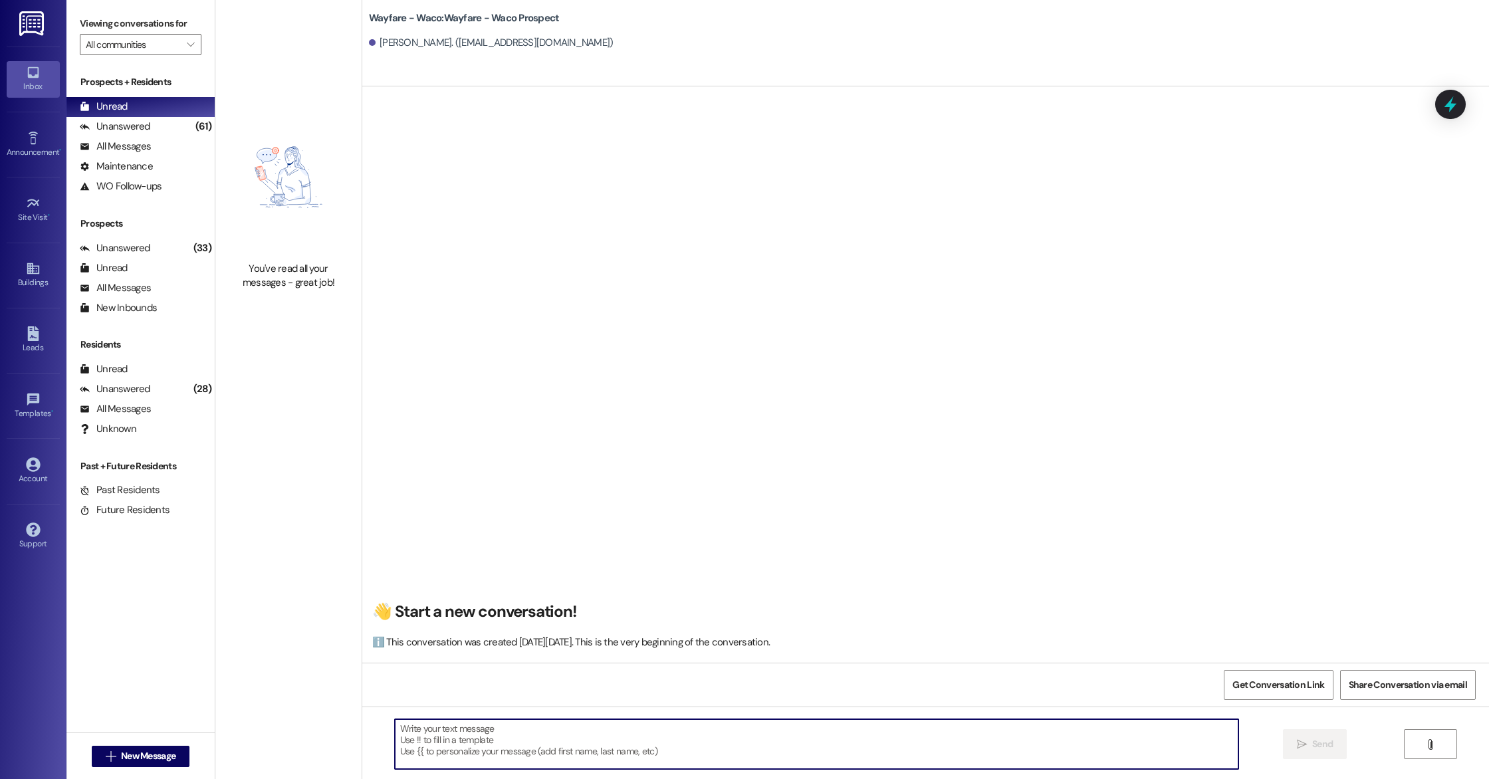
paste textarea "Hello [PERSON_NAME], I wanted to see if you were still interested in scheduling…"
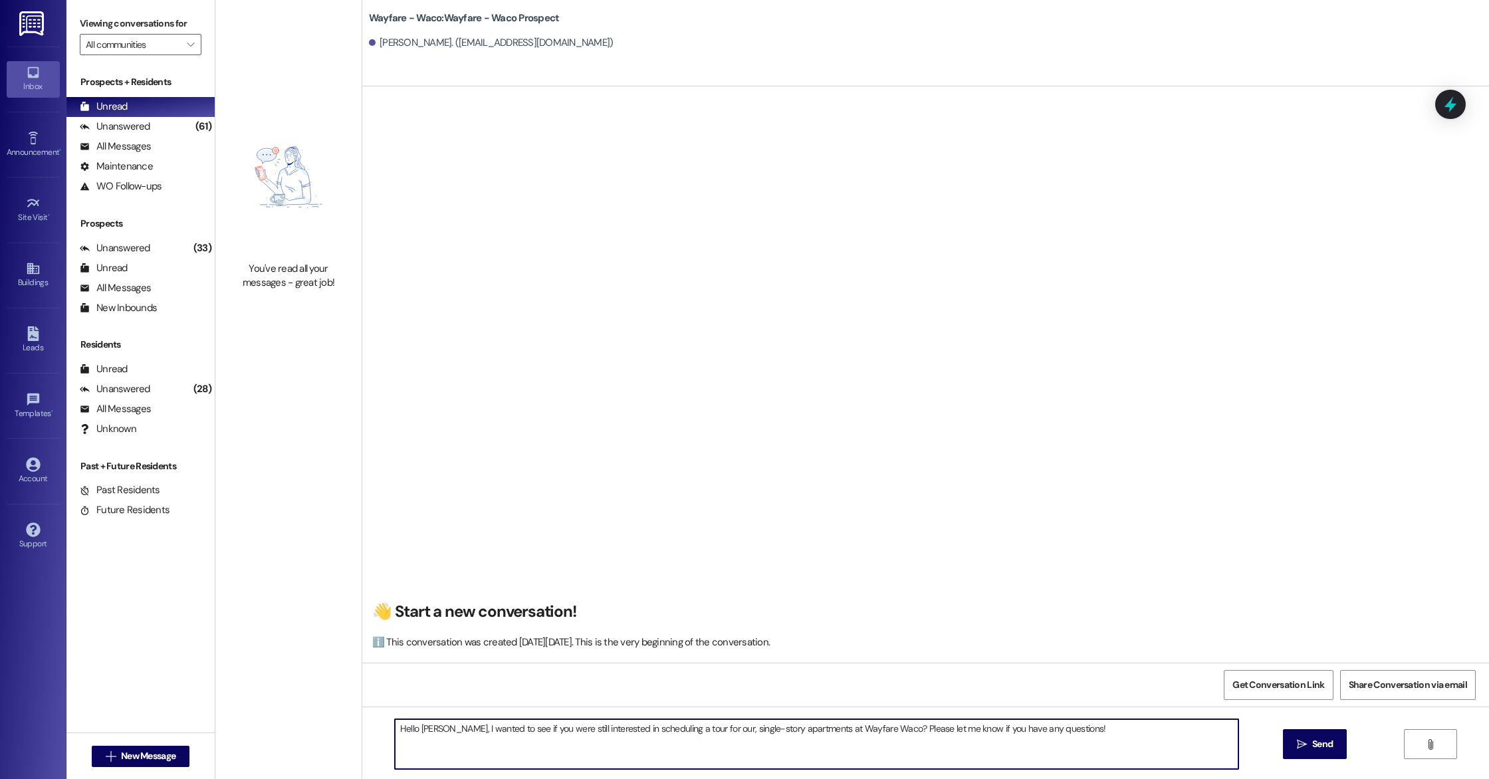
click at [435, 728] on textarea "Hello [PERSON_NAME], I wanted to see if you were still interested in scheduling…" at bounding box center [816, 744] width 843 height 50
type textarea "Hello [PERSON_NAME], I wanted to see if you were still interested in scheduling…"
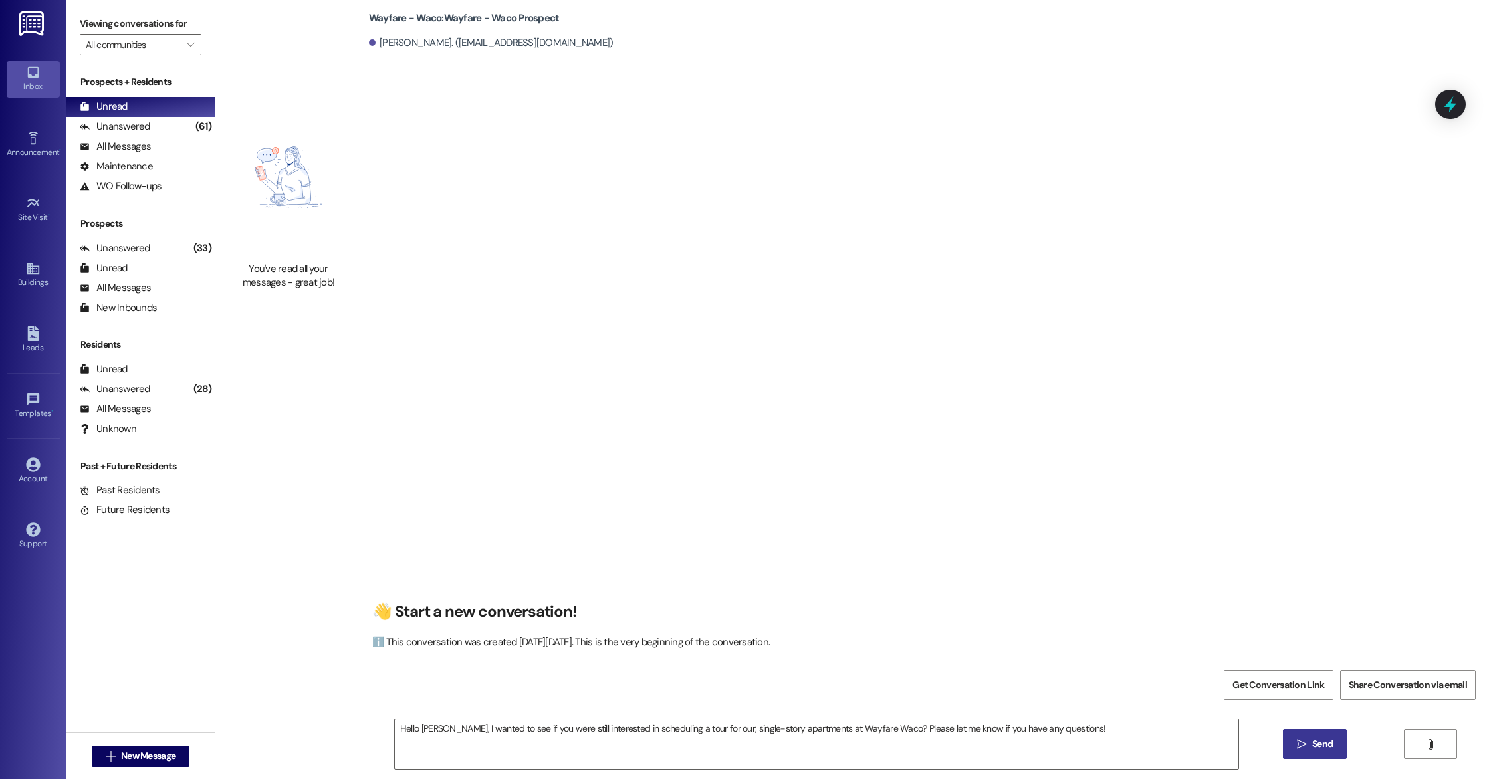
click at [1328, 754] on button " Send" at bounding box center [1315, 744] width 64 height 30
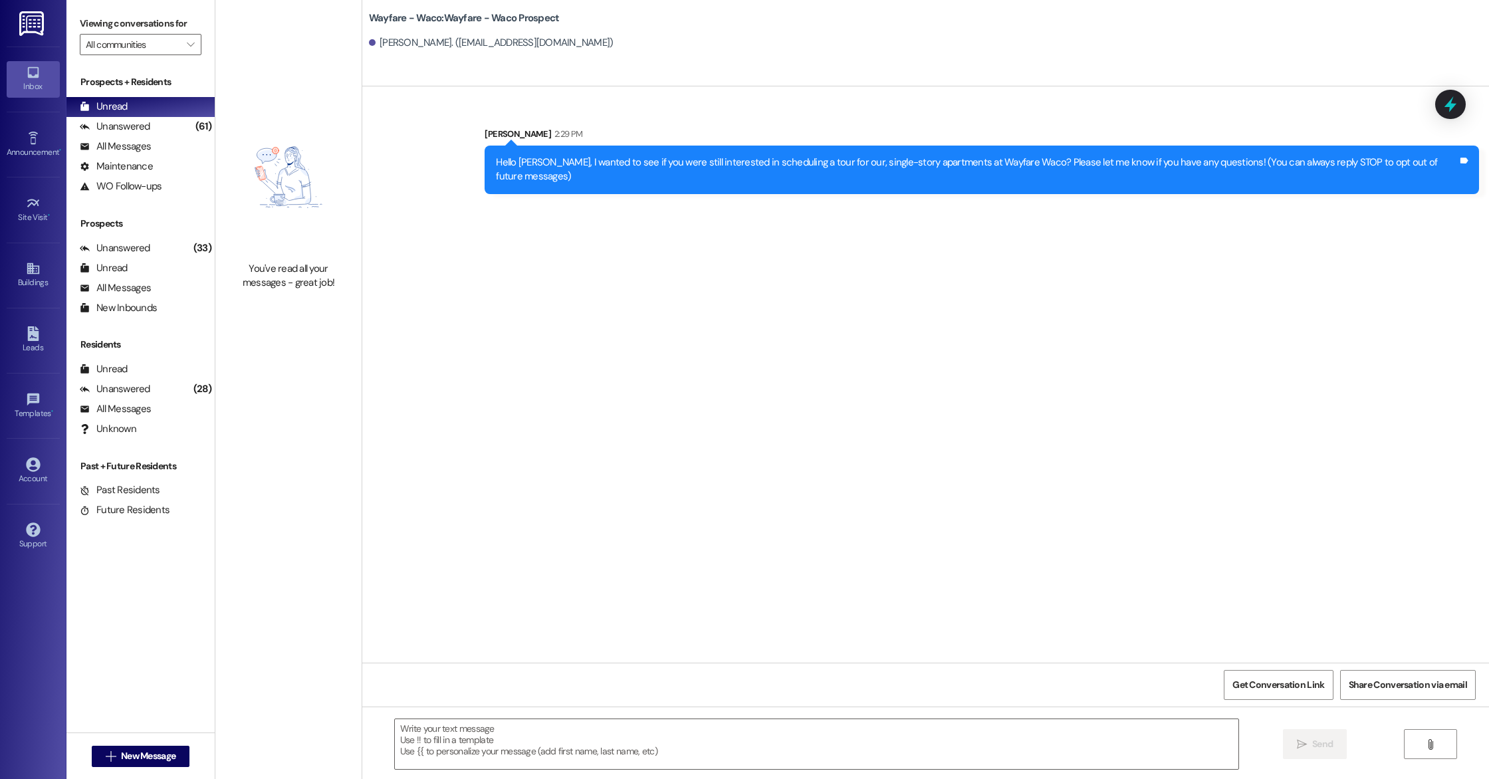
drag, startPoint x: 498, startPoint y: 162, endPoint x: 1209, endPoint y: 148, distance: 711.8
click at [1209, 148] on div "Hello [PERSON_NAME], I wanted to see if you were still interested in scheduling…" at bounding box center [981, 170] width 994 height 49
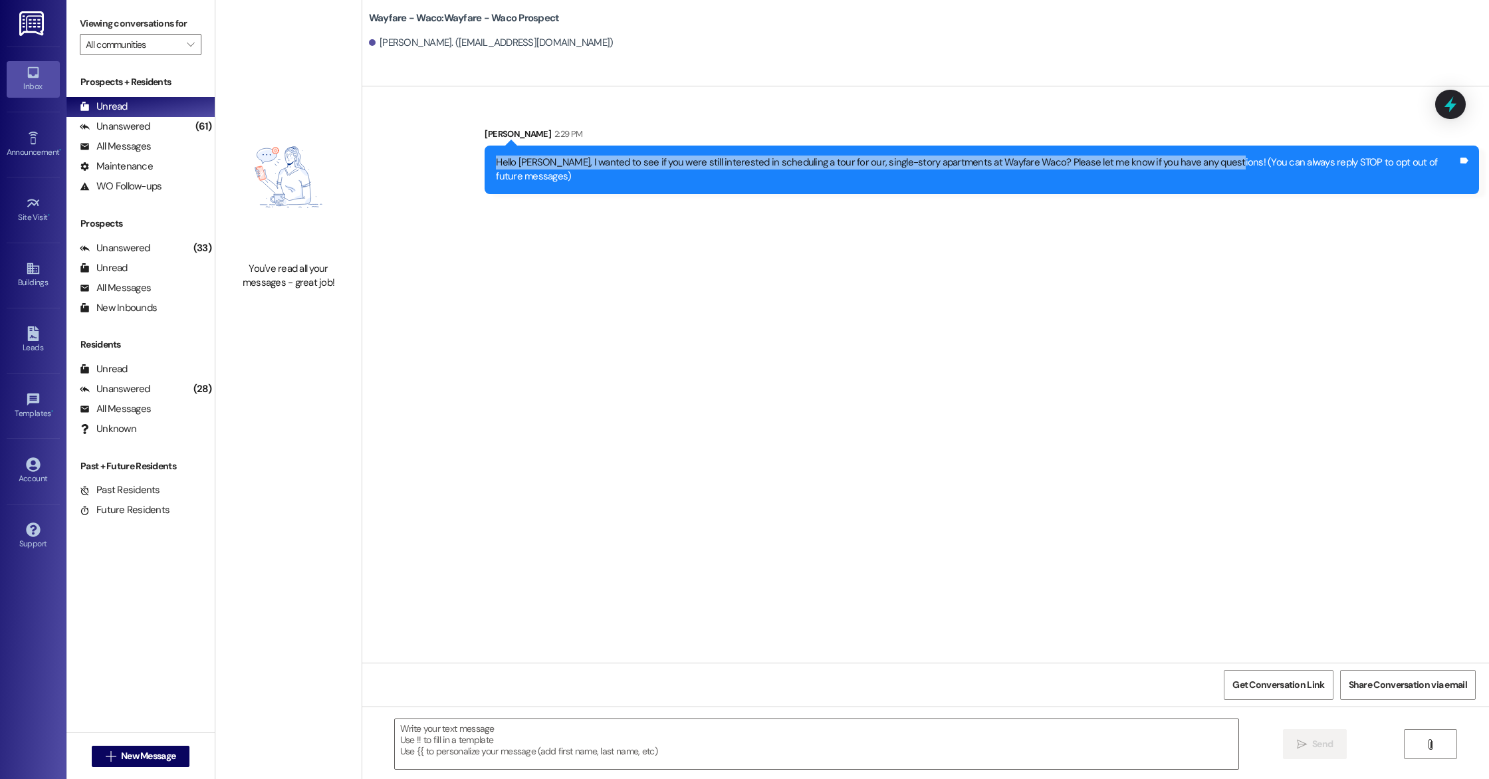
drag, startPoint x: 498, startPoint y: 160, endPoint x: 1214, endPoint y: 158, distance: 715.7
click at [1214, 158] on div "Hello [PERSON_NAME], I wanted to see if you were still interested in scheduling…" at bounding box center [977, 169] width 962 height 29
copy div "Hello [PERSON_NAME], I wanted to see if you were still interested in scheduling…"
click at [23, 330] on link "Leads" at bounding box center [33, 340] width 53 height 36
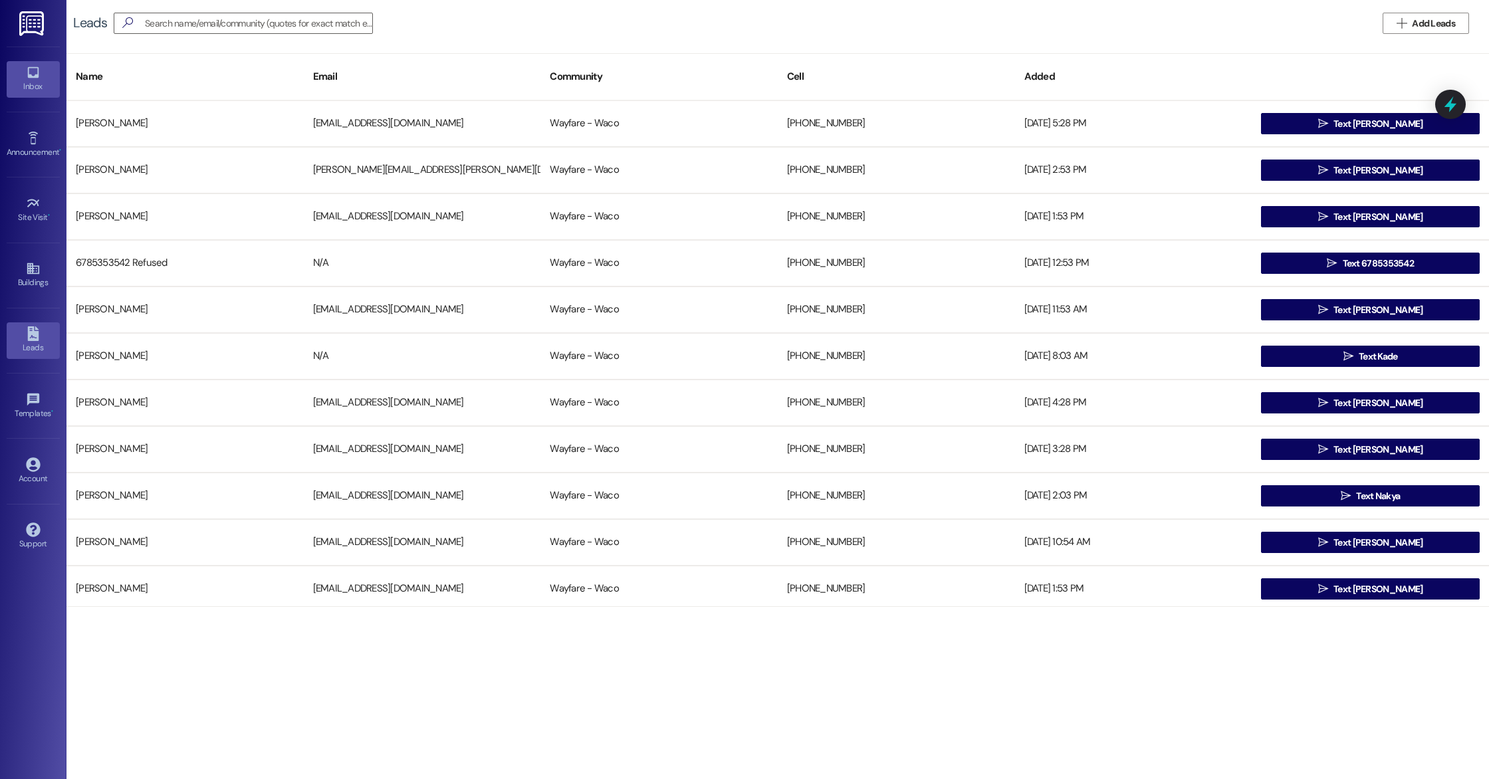
click at [28, 76] on icon at bounding box center [32, 72] width 11 height 11
